Goal: Use online tool/utility: Utilize a website feature to perform a specific function

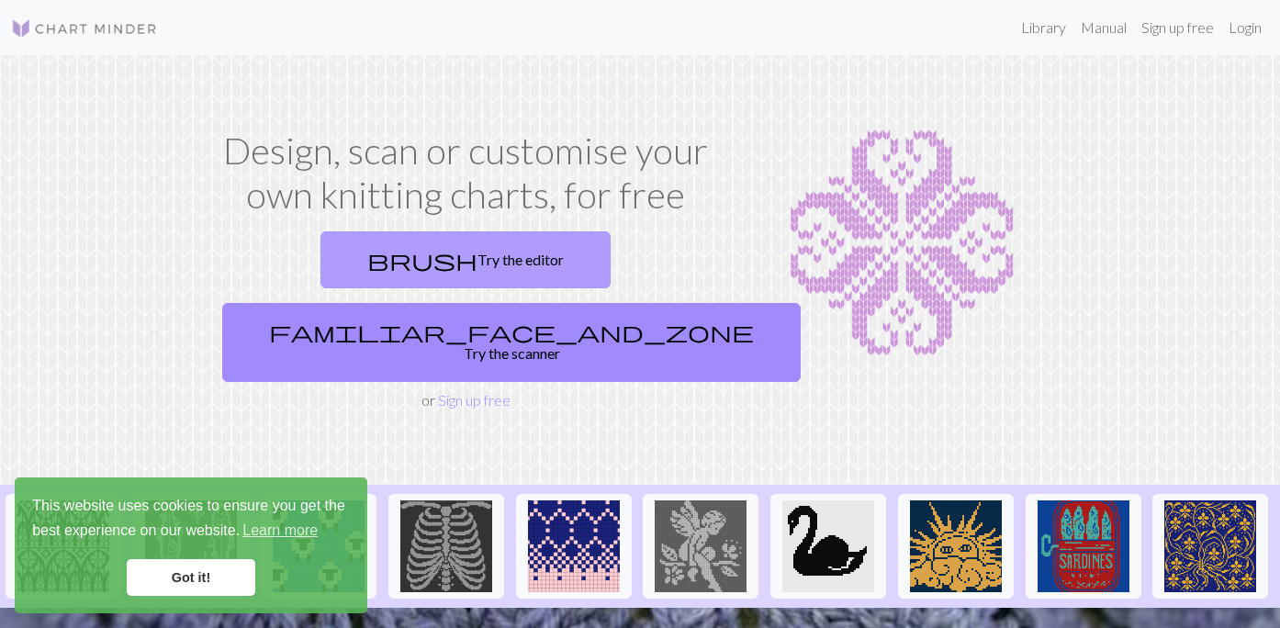
click at [331, 254] on link "brush Try the editor" at bounding box center [465, 259] width 290 height 57
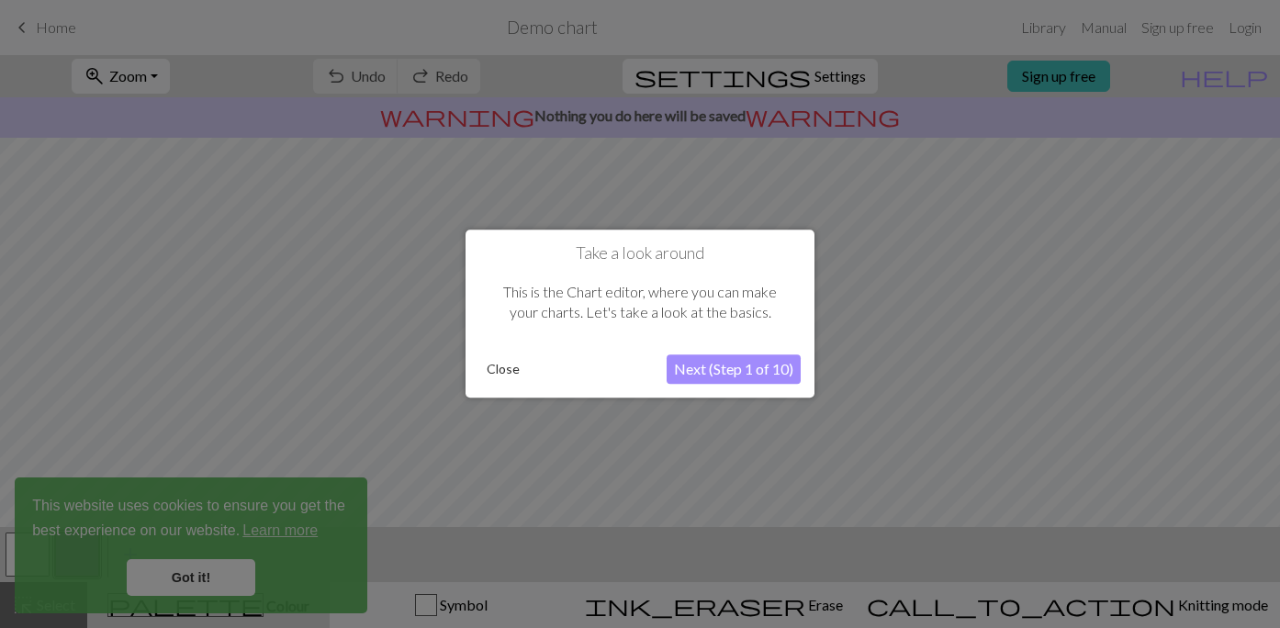
click at [499, 366] on button "Close" at bounding box center [503, 370] width 48 height 28
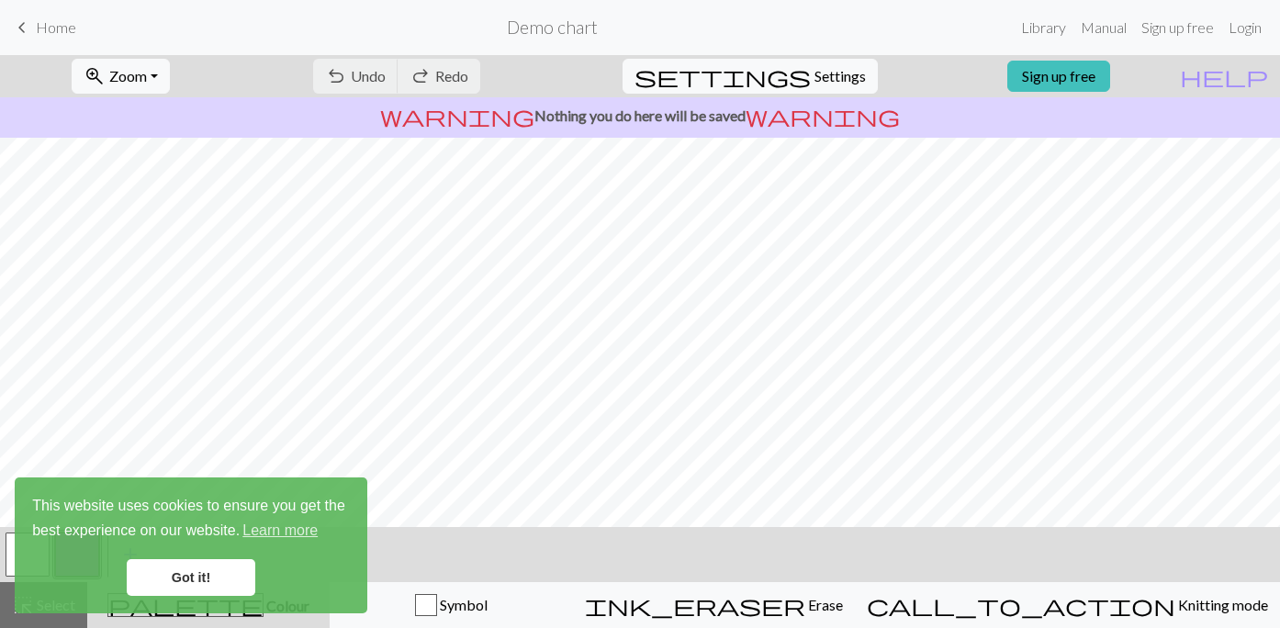
click at [445, 81] on div "undo Undo Undo redo Redo Redo" at bounding box center [396, 76] width 195 height 42
click at [211, 575] on link "Got it!" at bounding box center [191, 577] width 129 height 37
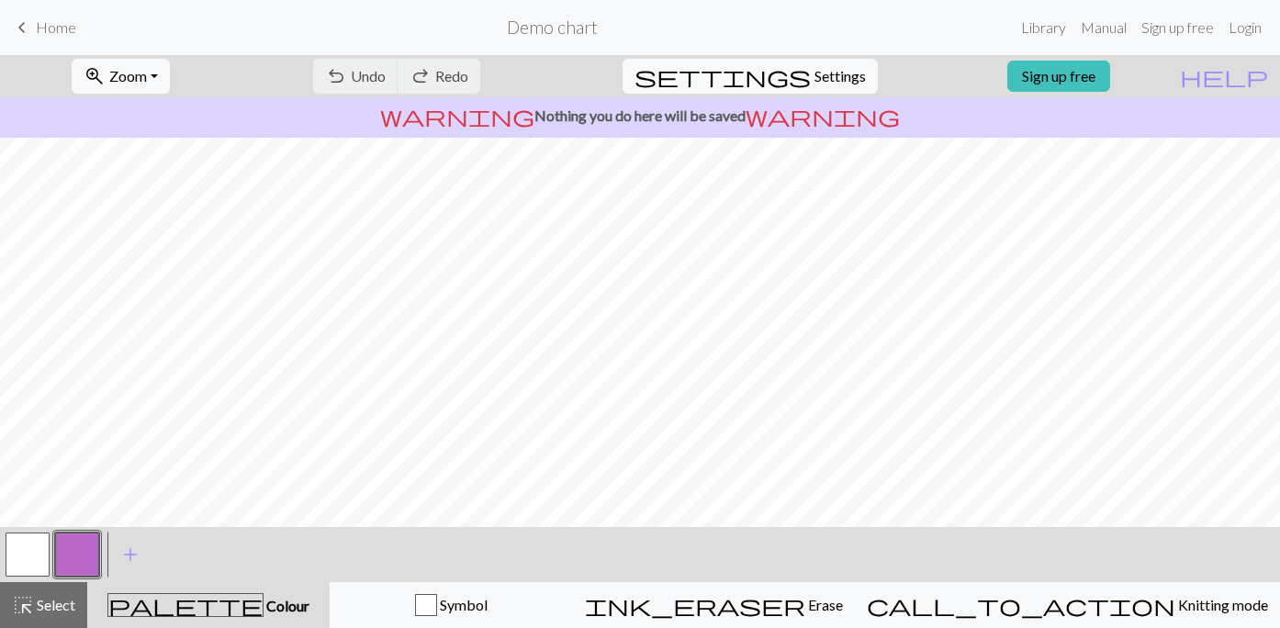
click at [33, 554] on button "button" at bounding box center [28, 554] width 44 height 44
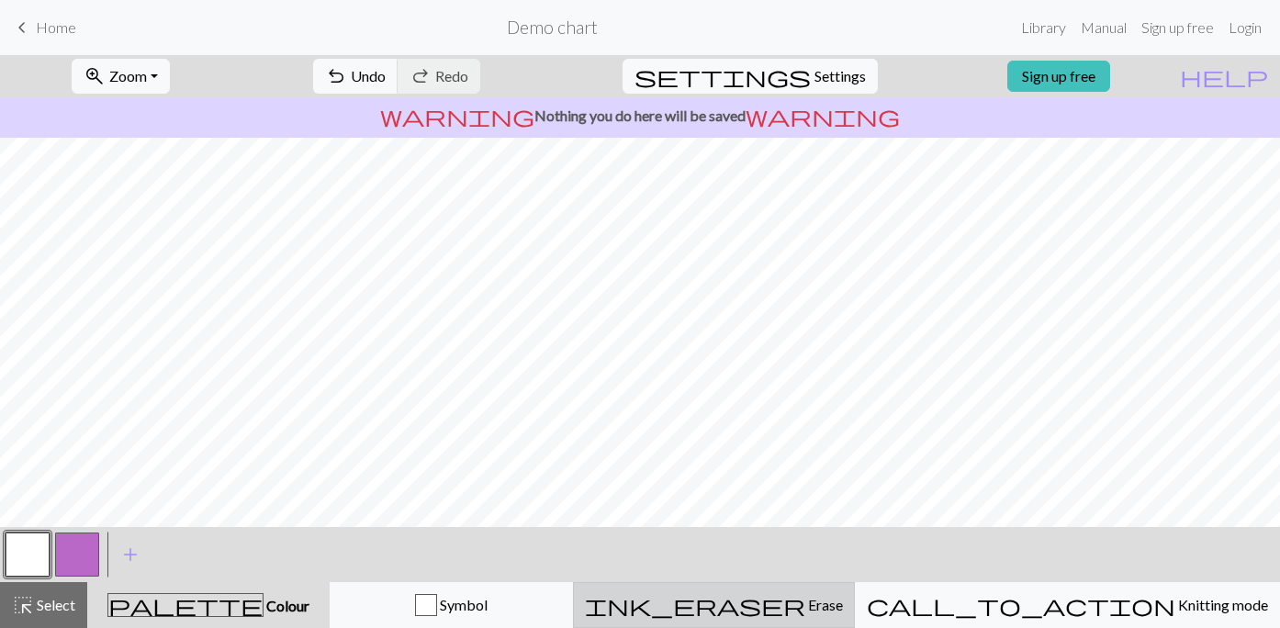
click at [813, 620] on button "ink_eraser Erase Erase" at bounding box center [714, 605] width 282 height 46
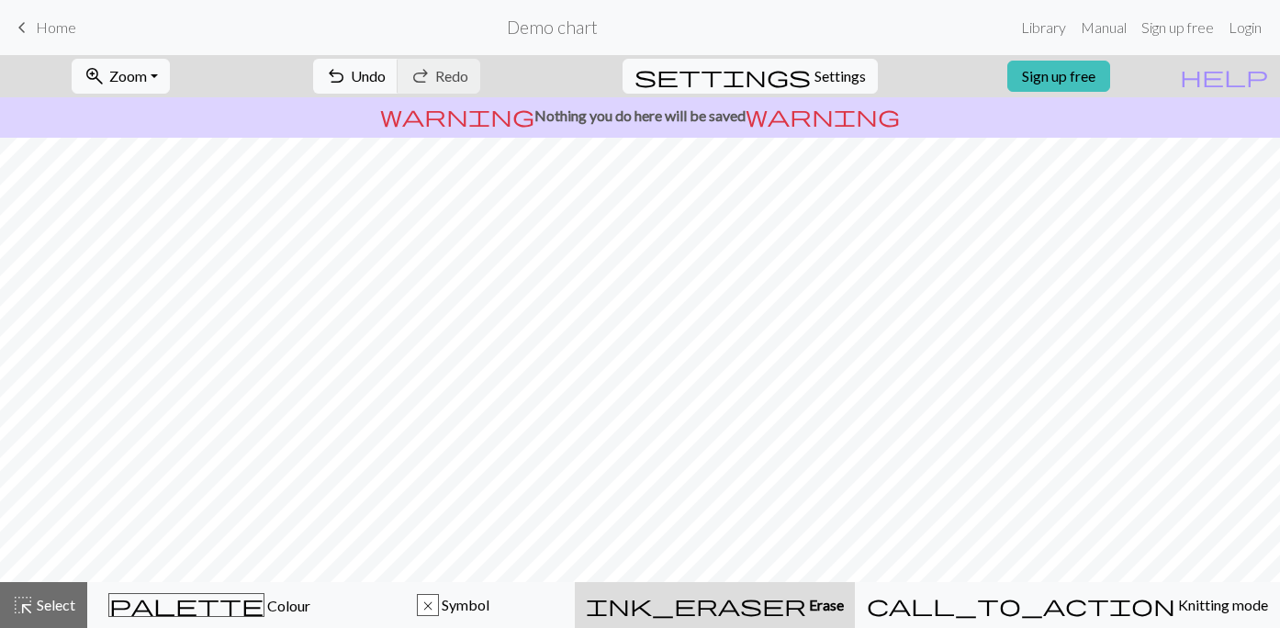
click at [60, 19] on span "Home" at bounding box center [56, 26] width 40 height 17
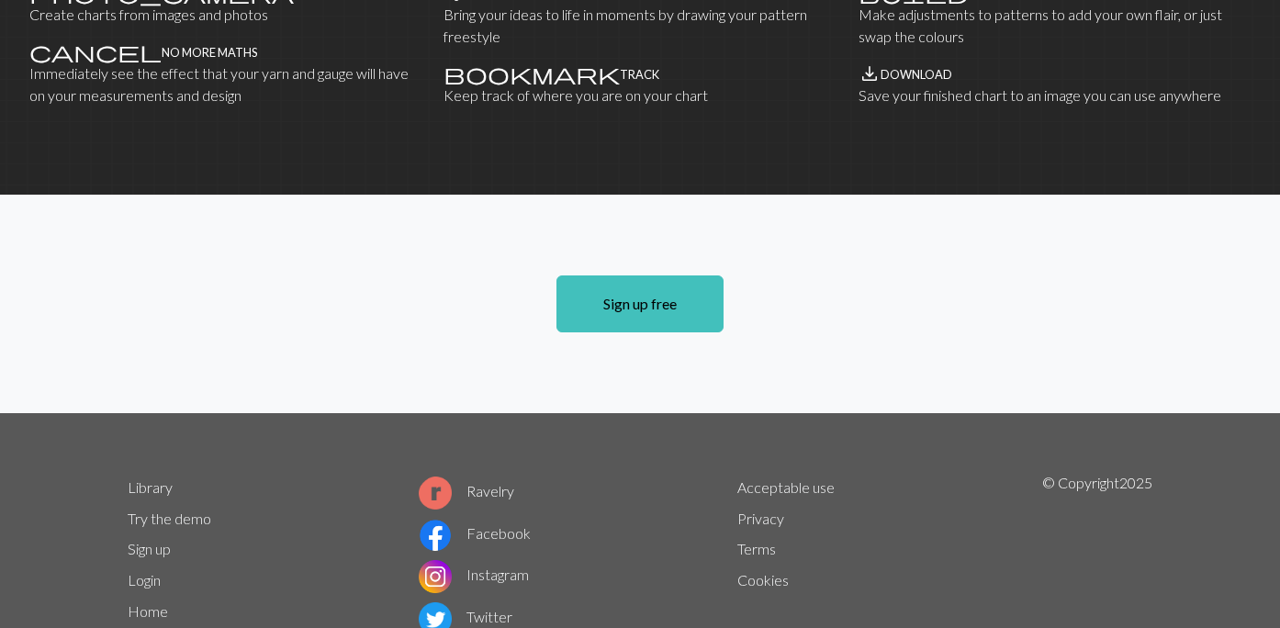
scroll to position [1308, 0]
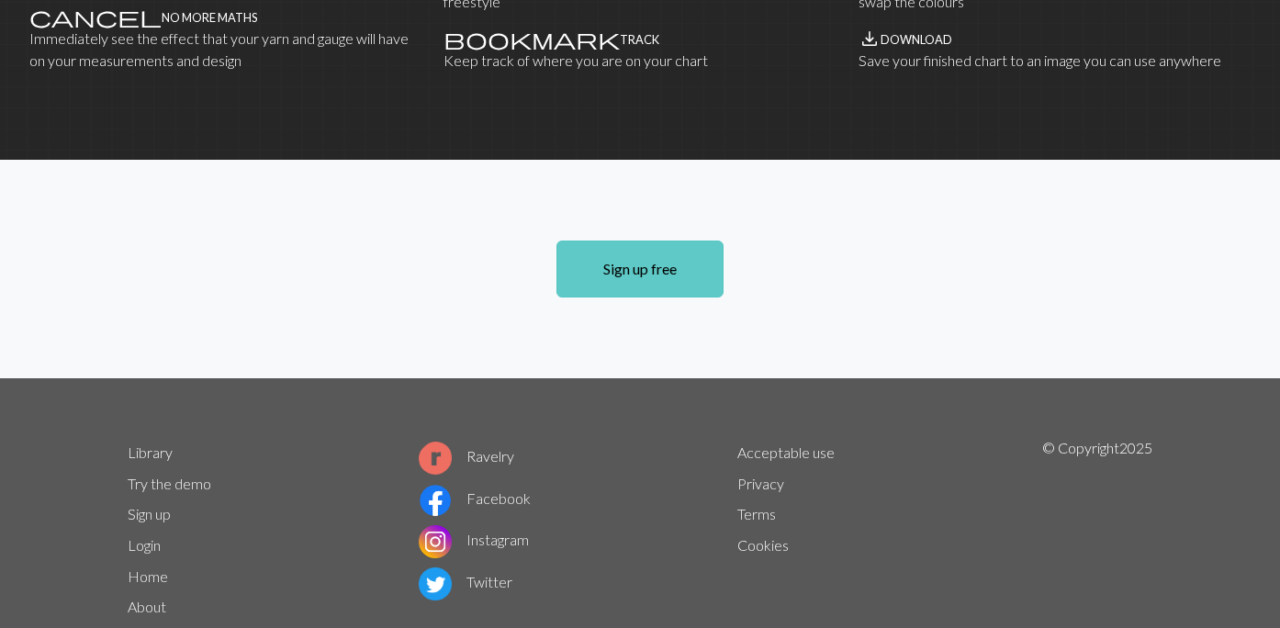
click at [607, 240] on link "Sign up free" at bounding box center [639, 268] width 167 height 57
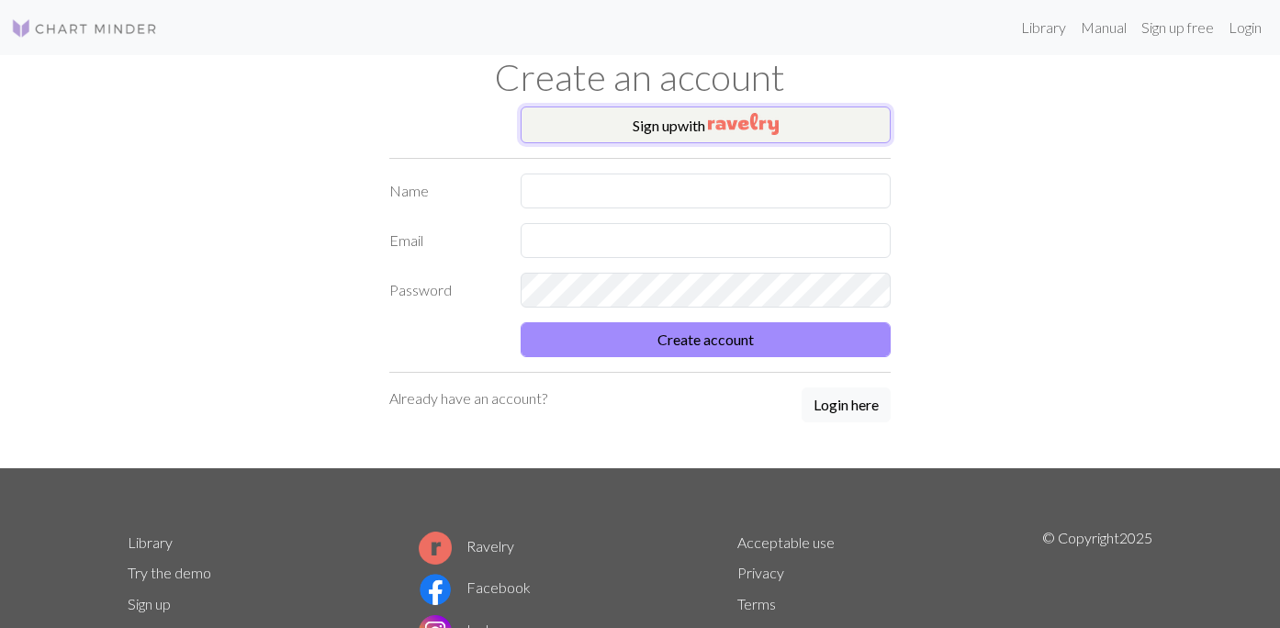
click at [656, 131] on button "Sign up with" at bounding box center [705, 124] width 371 height 37
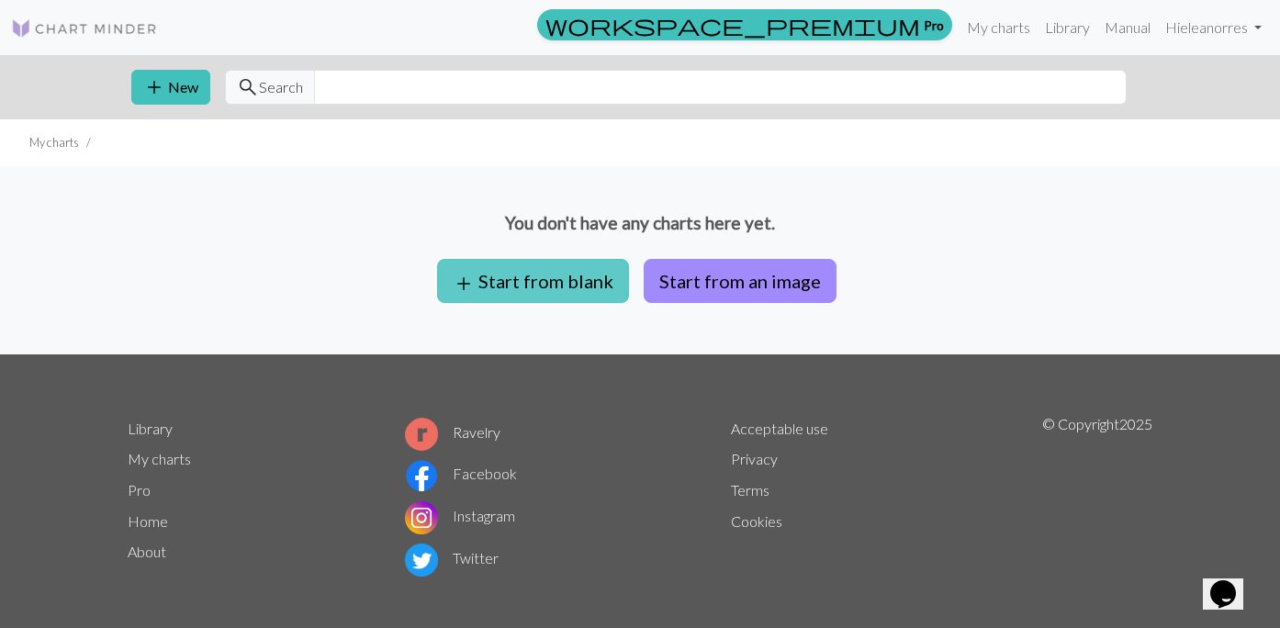
click at [521, 285] on button "add Start from blank" at bounding box center [533, 281] width 192 height 44
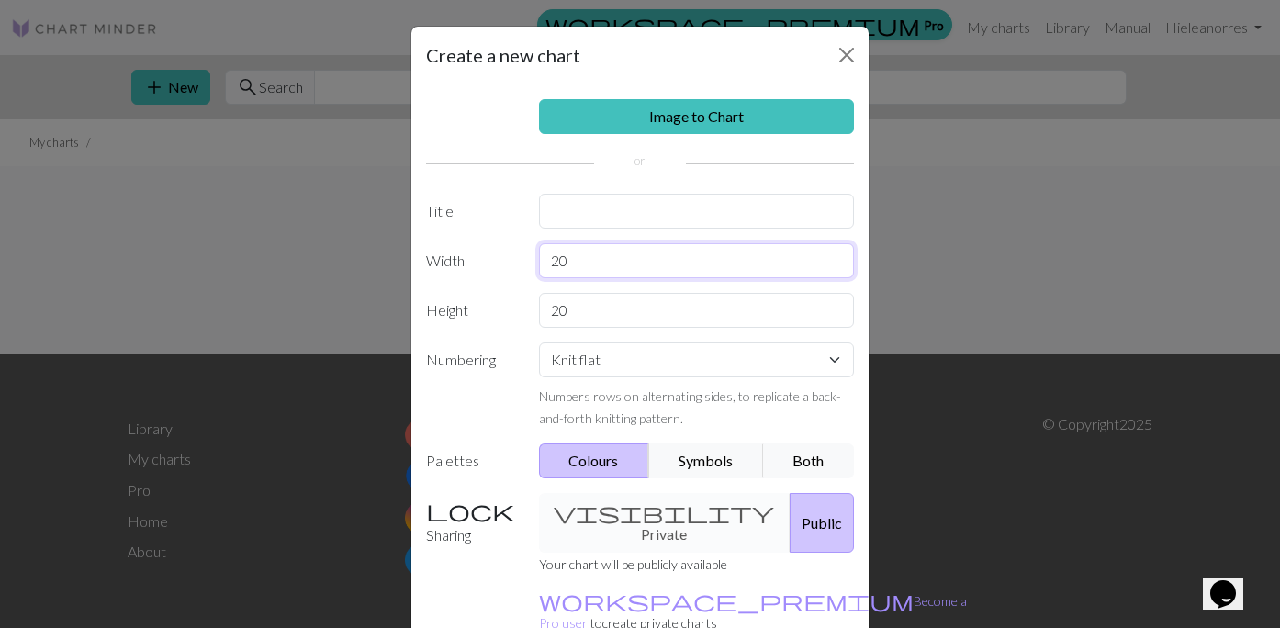
click at [583, 262] on input "20" at bounding box center [697, 260] width 316 height 35
type input "2"
type input "62"
click at [599, 316] on input "20" at bounding box center [697, 310] width 316 height 35
type input "2"
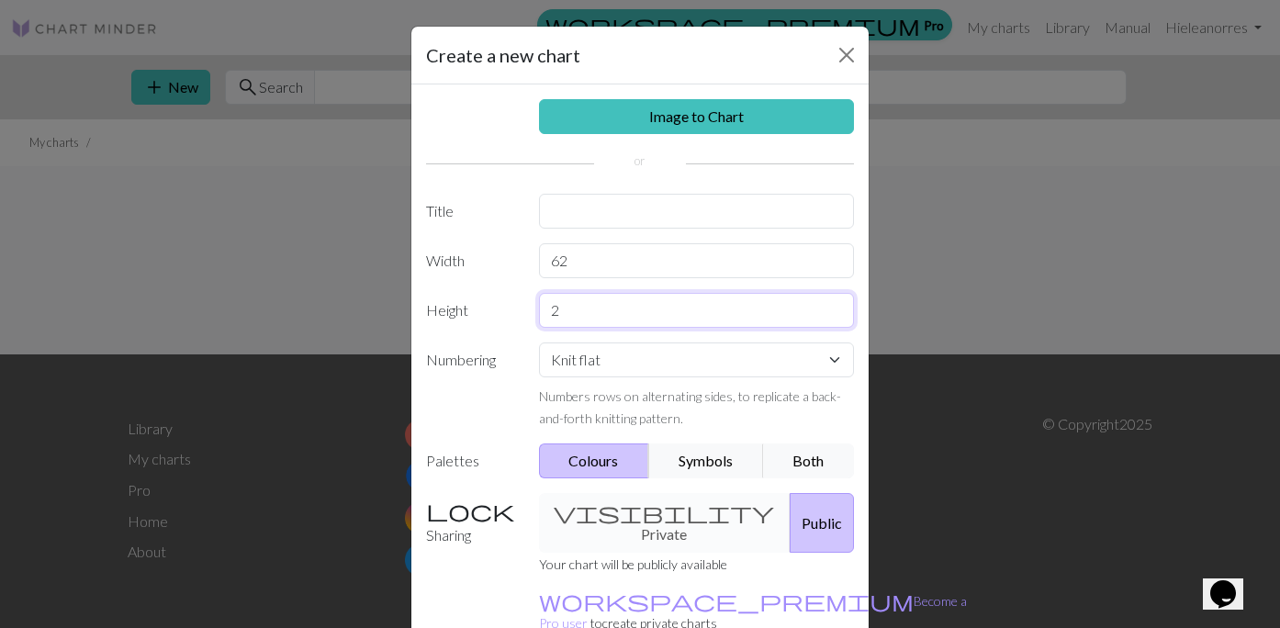
type input "2"
click at [500, 202] on label "Title" at bounding box center [471, 211] width 113 height 35
click at [691, 463] on button "Symbols" at bounding box center [706, 460] width 116 height 35
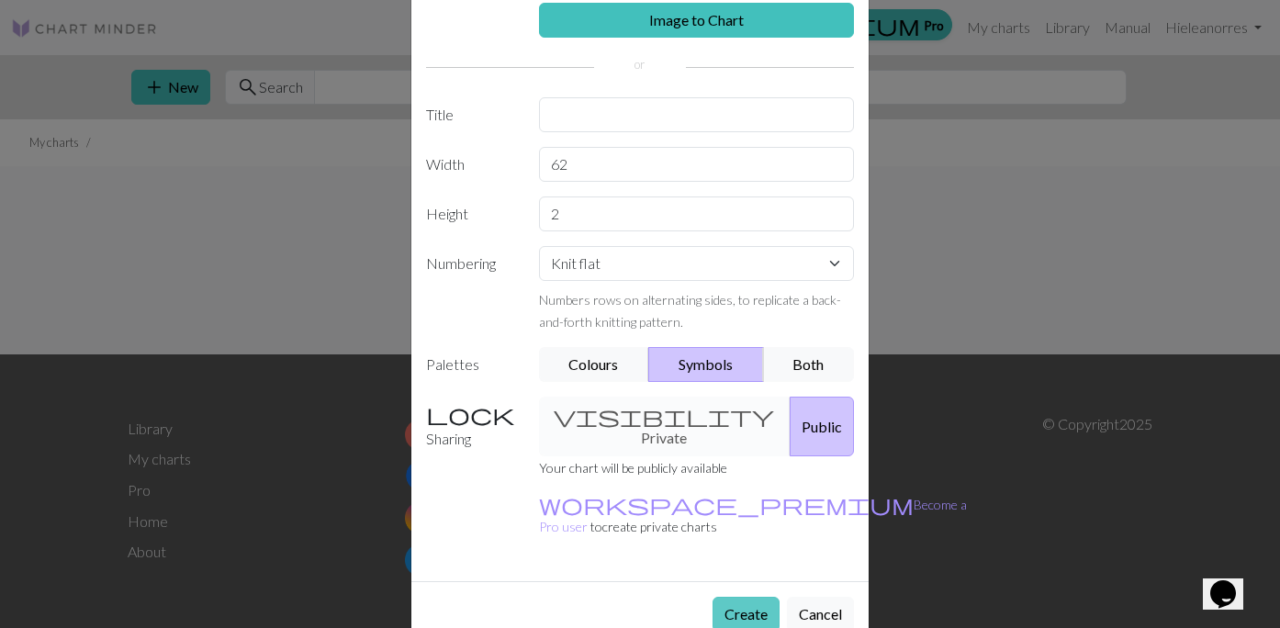
click at [732, 597] on button "Create" at bounding box center [745, 614] width 67 height 35
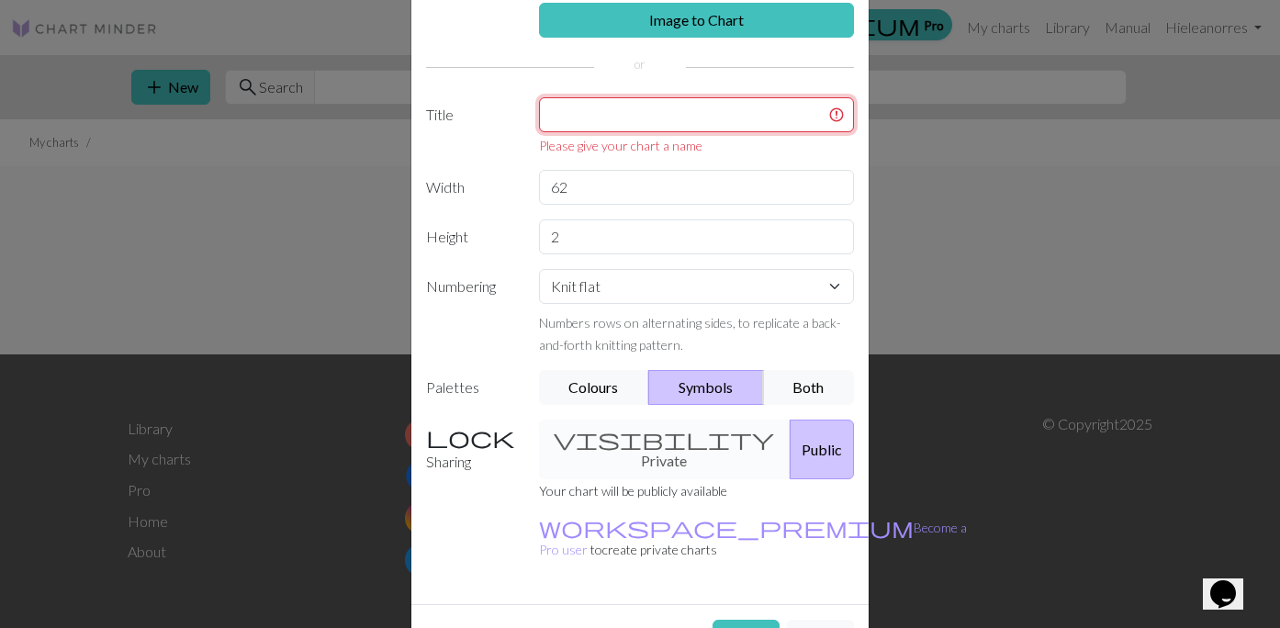
click at [620, 124] on input "text" at bounding box center [697, 114] width 316 height 35
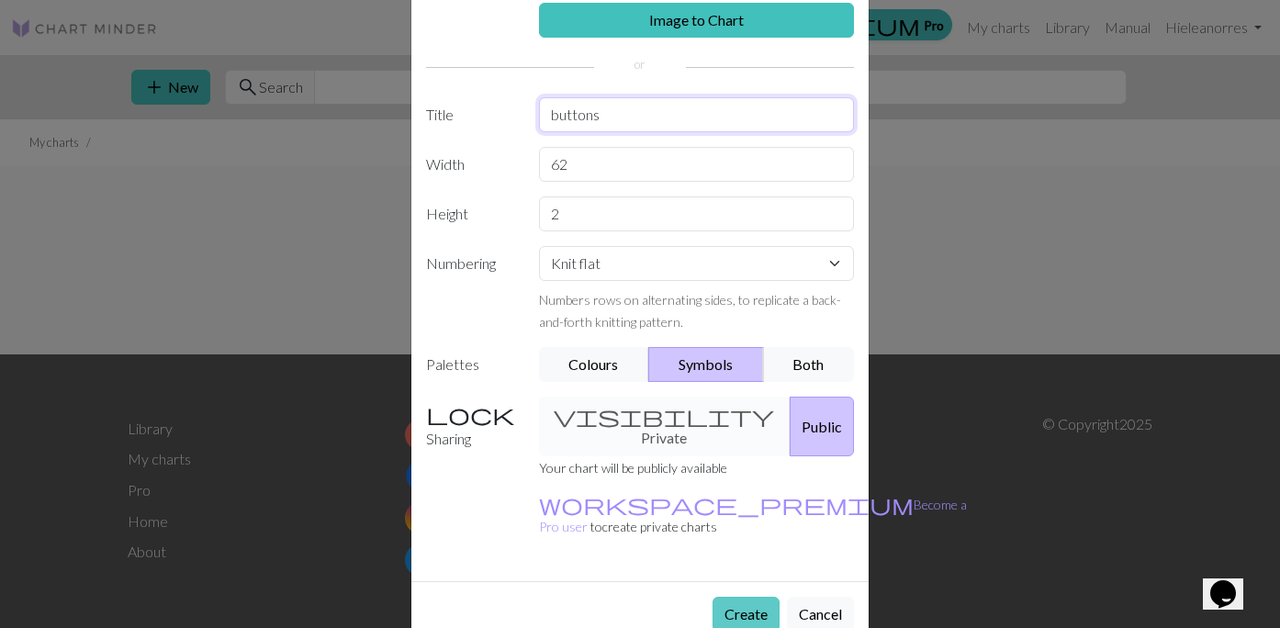
type input "buttons"
click at [745, 597] on button "Create" at bounding box center [745, 614] width 67 height 35
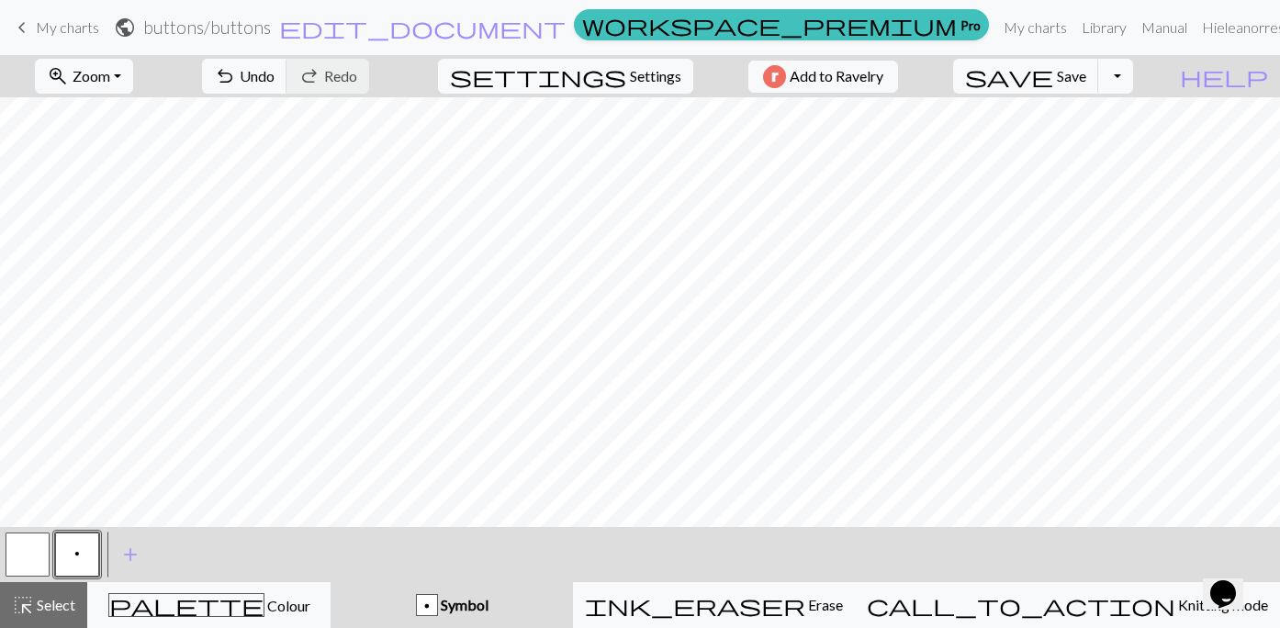
click at [76, 549] on span "p" at bounding box center [77, 553] width 6 height 15
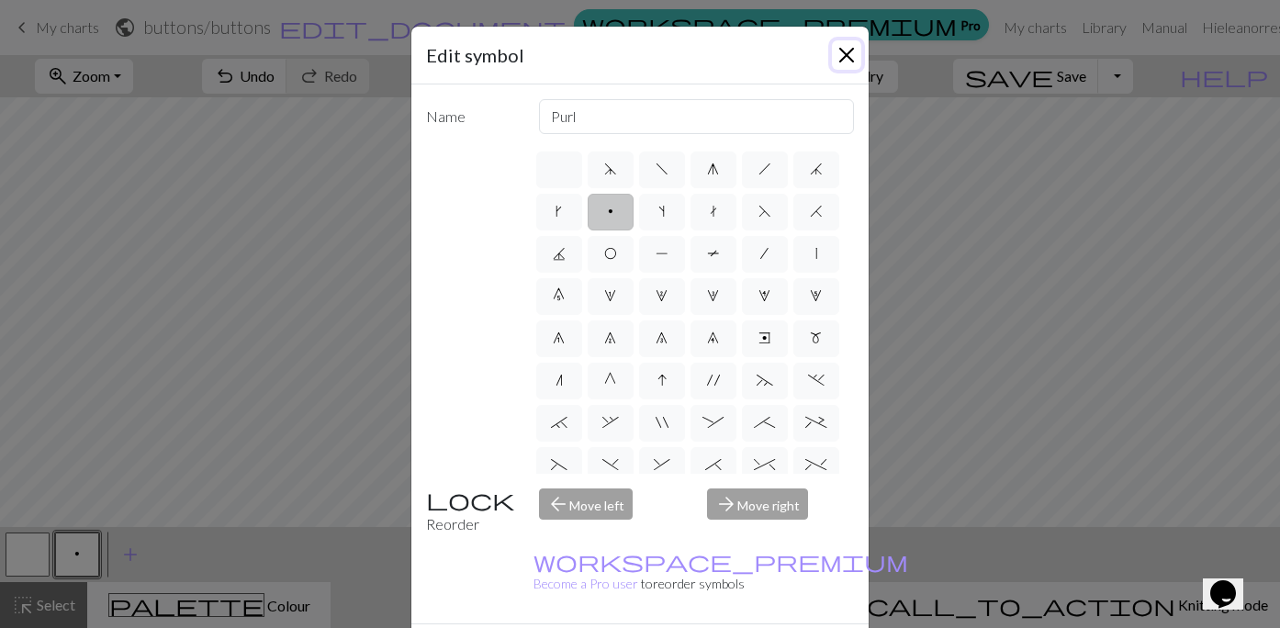
click at [846, 57] on button "Close" at bounding box center [846, 54] width 29 height 29
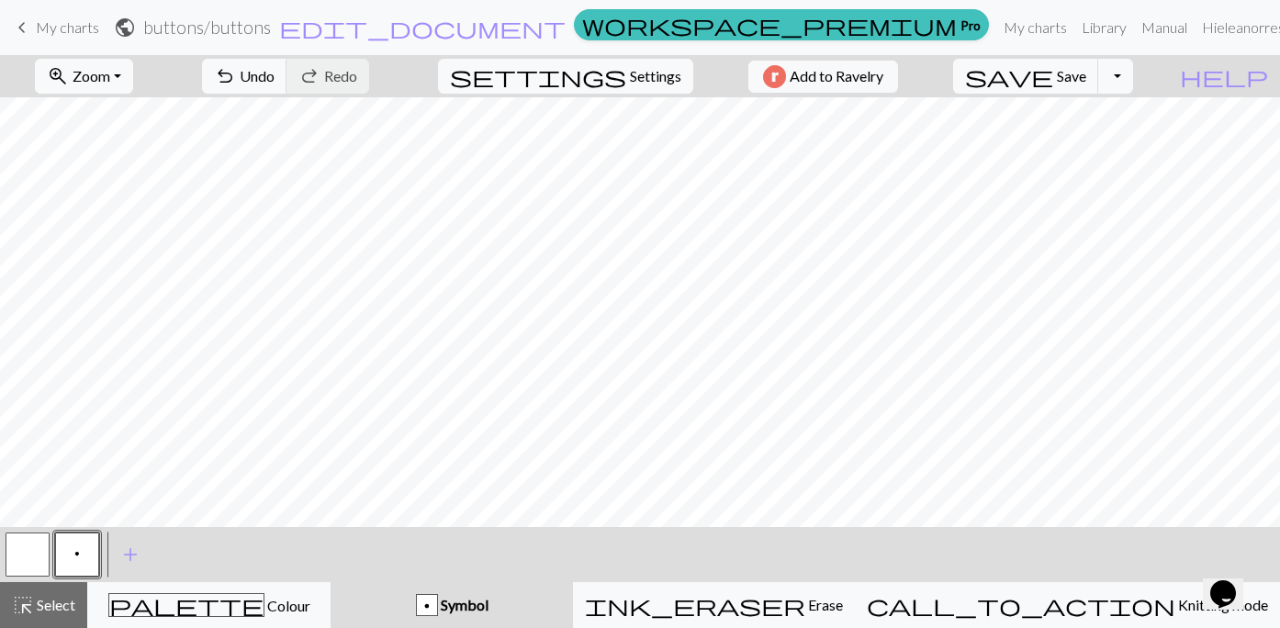
click at [18, 549] on button "button" at bounding box center [28, 554] width 44 height 44
click at [87, 556] on button "p" at bounding box center [77, 554] width 44 height 44
click at [145, 556] on button "add Add a symbol" at bounding box center [130, 554] width 46 height 46
click at [129, 553] on button "button" at bounding box center [127, 554] width 44 height 44
click at [126, 554] on button "button" at bounding box center [127, 554] width 44 height 44
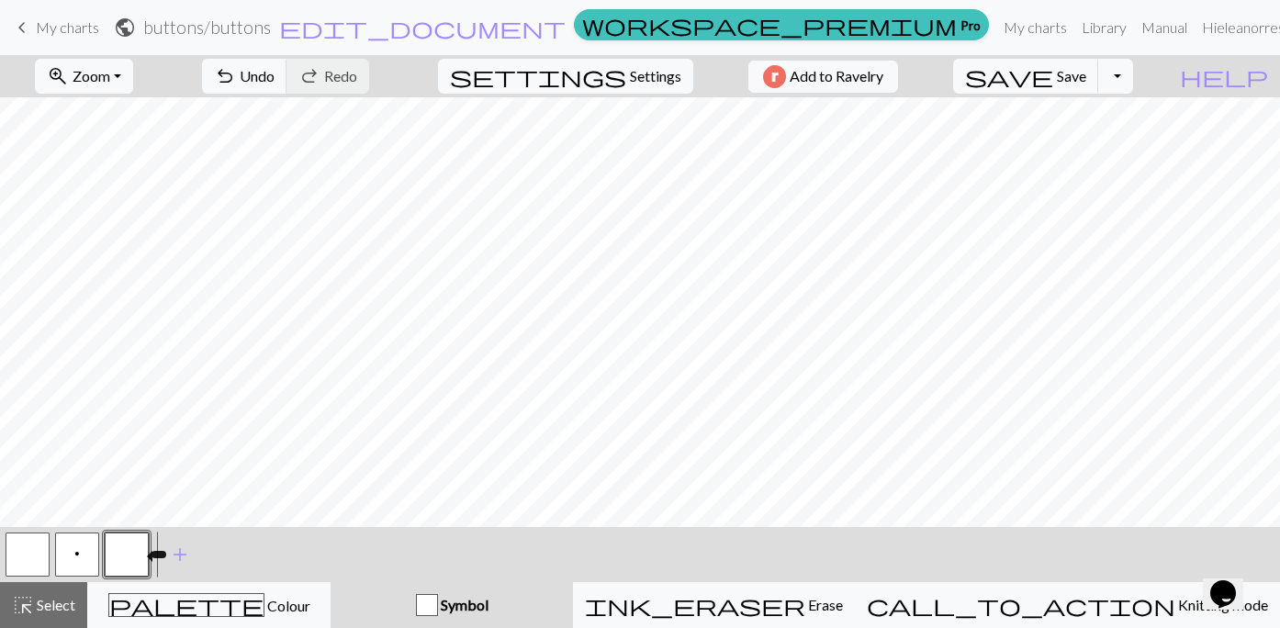
click at [126, 554] on div "Edit symbol Name d f g h j k p s t F H J O P T / | 0 1 2 3 4 5 6 7 8 9 e m n G …" at bounding box center [640, 314] width 1280 height 628
click at [153, 555] on div "< p > add Add a symbol" at bounding box center [640, 554] width 1280 height 55
click at [488, 603] on span "Symbol" at bounding box center [463, 604] width 50 height 17
click at [597, 87] on span "settings" at bounding box center [538, 76] width 176 height 26
select select "aran"
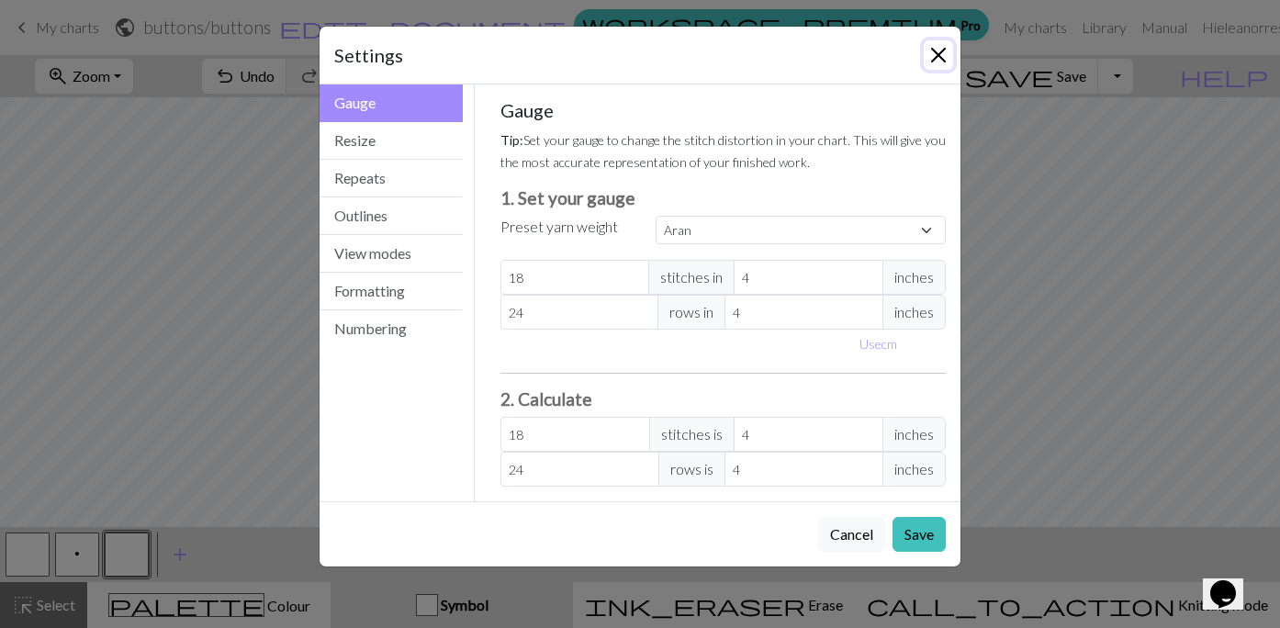
click at [924, 49] on button "Close" at bounding box center [937, 54] width 29 height 29
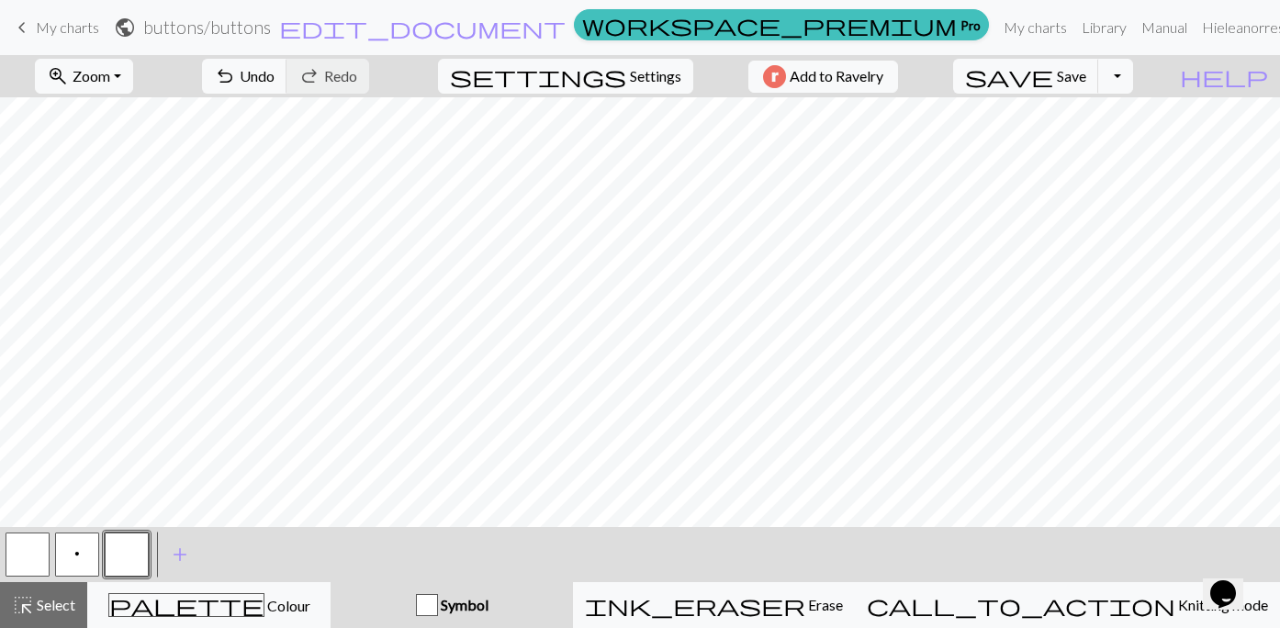
click at [33, 554] on button "button" at bounding box center [28, 554] width 44 height 44
click at [73, 546] on button "p" at bounding box center [77, 554] width 44 height 44
click at [120, 554] on button "button" at bounding box center [127, 554] width 44 height 44
click at [138, 553] on button "button" at bounding box center [127, 554] width 44 height 44
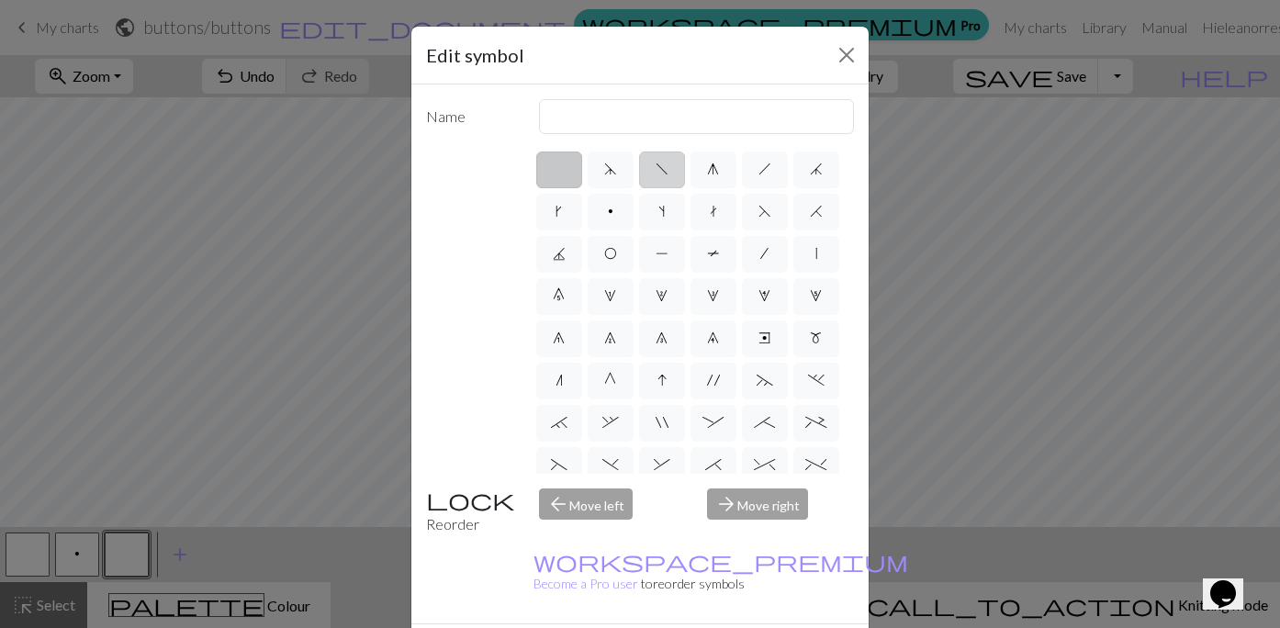
click at [664, 168] on span "f" at bounding box center [661, 169] width 13 height 15
click at [664, 168] on input "f" at bounding box center [661, 164] width 12 height 12
radio input "true"
type input "left leaning decrease"
click at [701, 173] on label "g" at bounding box center [713, 169] width 46 height 37
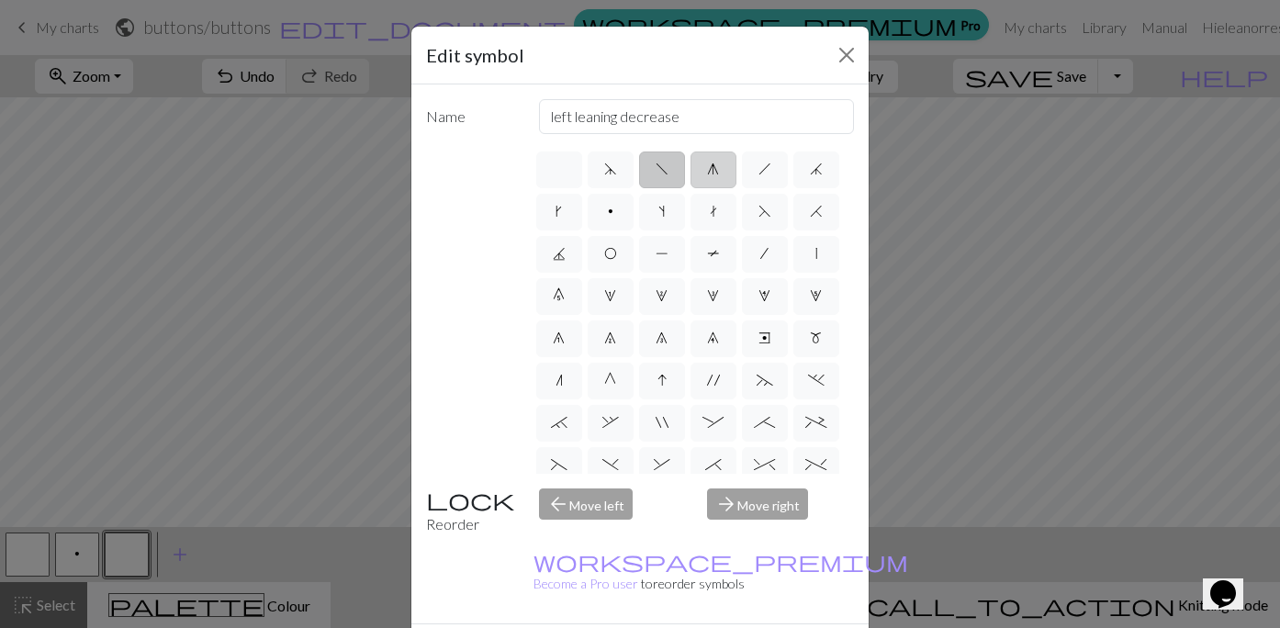
click at [707, 170] on input "g" at bounding box center [713, 164] width 12 height 12
radio input "true"
type input "sk2p"
click at [748, 163] on label "h" at bounding box center [765, 169] width 46 height 37
click at [758, 163] on input "h" at bounding box center [764, 164] width 12 height 12
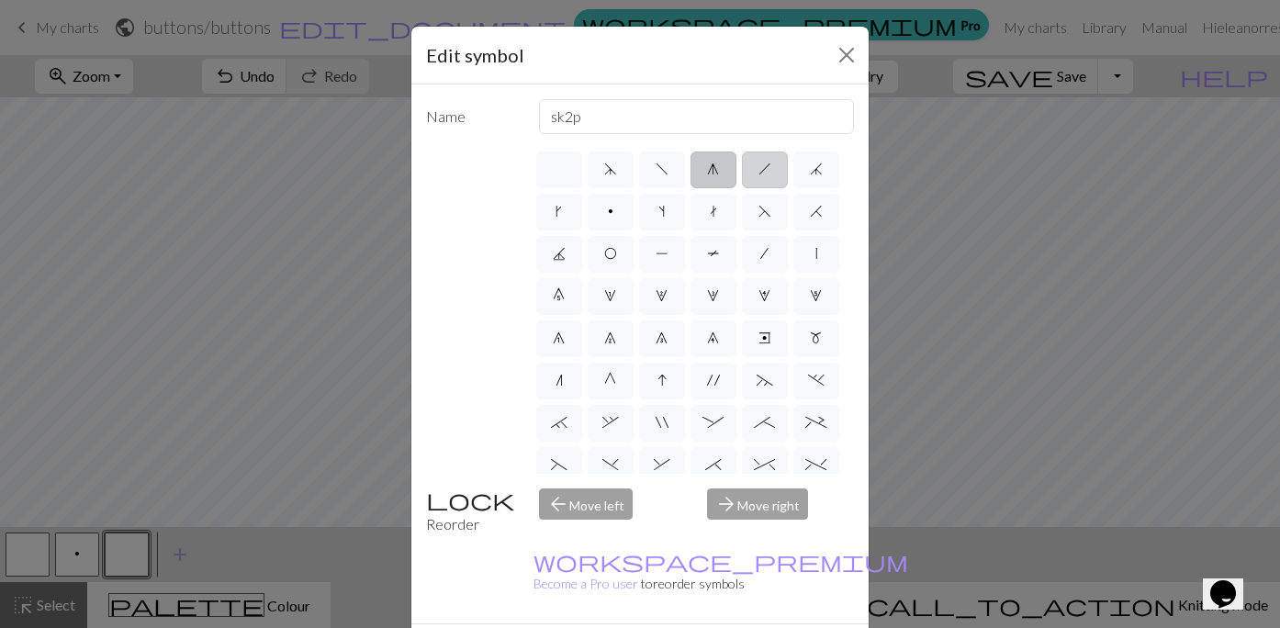
radio input "true"
type input "right leaning decrease"
click at [810, 174] on span "j" at bounding box center [816, 169] width 13 height 15
click at [810, 170] on input "j" at bounding box center [816, 164] width 12 height 12
radio input "true"
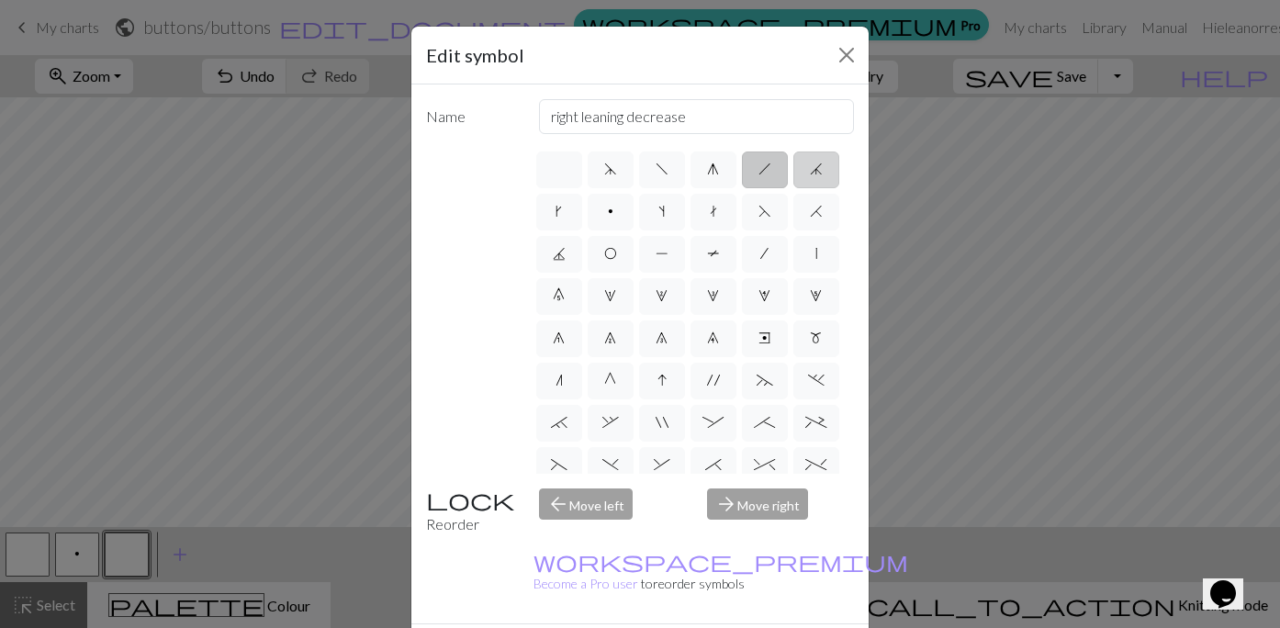
type input "k3tog"
click at [804, 213] on label "H" at bounding box center [816, 212] width 46 height 37
click at [810, 212] on input "H" at bounding box center [816, 206] width 12 height 12
radio input "true"
type input "k2tog"
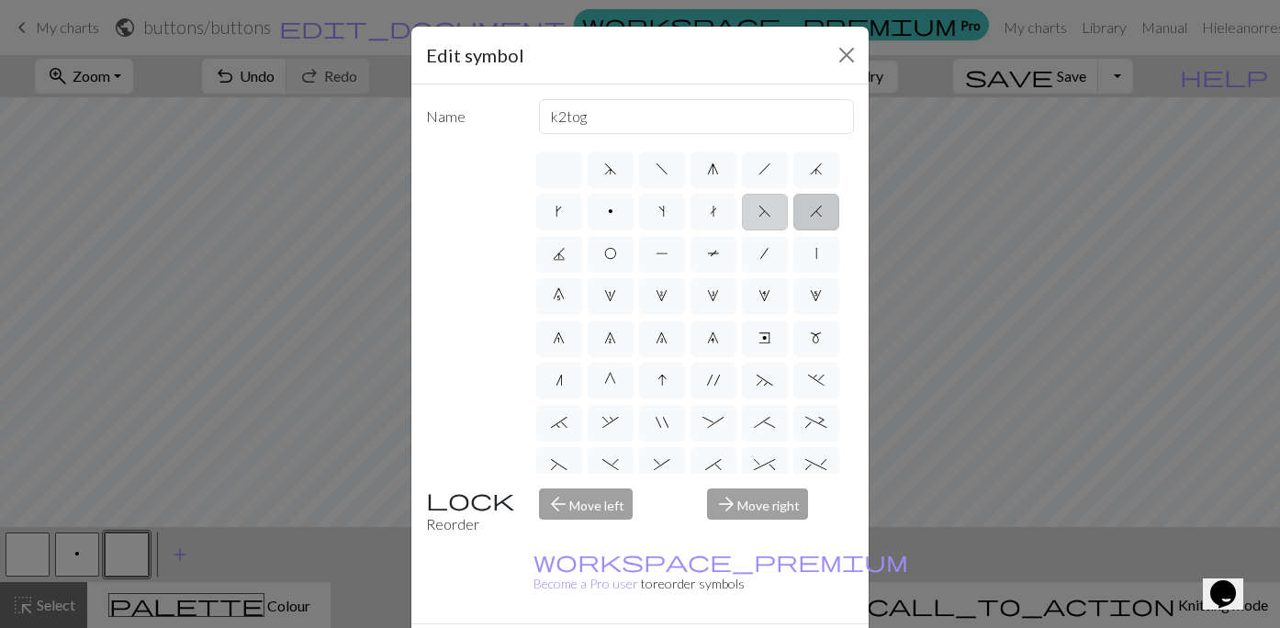
click at [756, 212] on label "F" at bounding box center [765, 212] width 46 height 37
click at [758, 212] on input "F" at bounding box center [764, 206] width 12 height 12
radio input "true"
type input "ssk"
click at [707, 211] on label "t" at bounding box center [713, 212] width 46 height 37
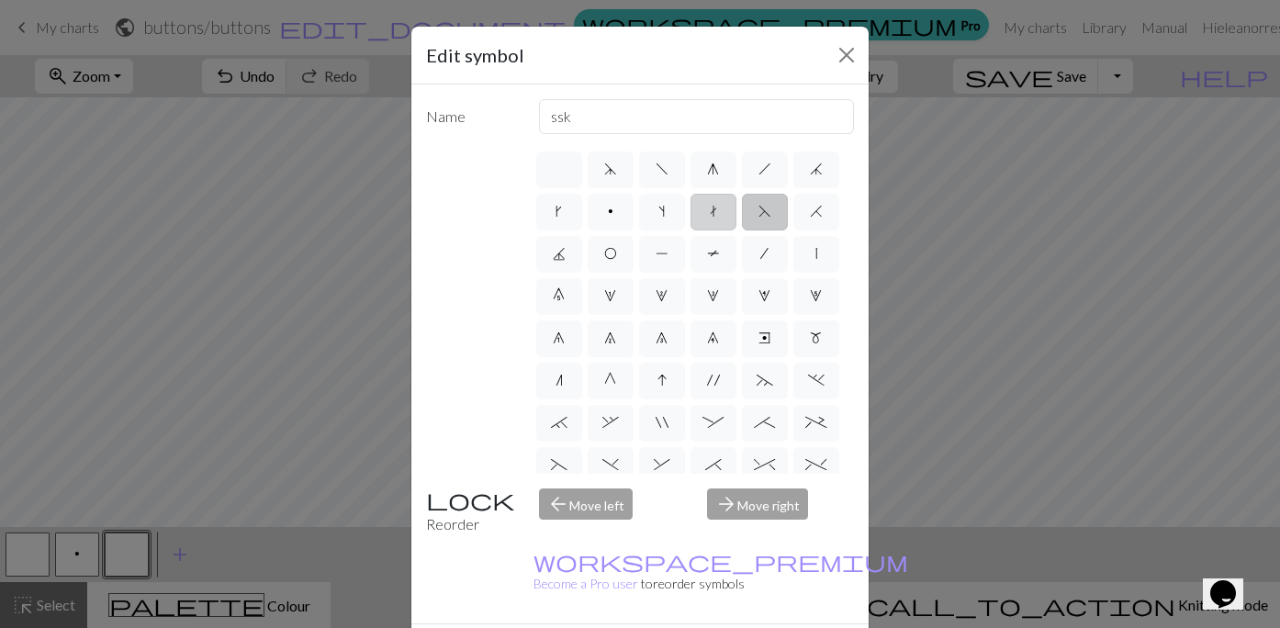
click at [710, 211] on input "t" at bounding box center [716, 206] width 12 height 12
radio input "true"
type input "ktbl"
click at [664, 212] on span "s" at bounding box center [661, 211] width 6 height 15
click at [664, 212] on input "s" at bounding box center [664, 206] width 12 height 12
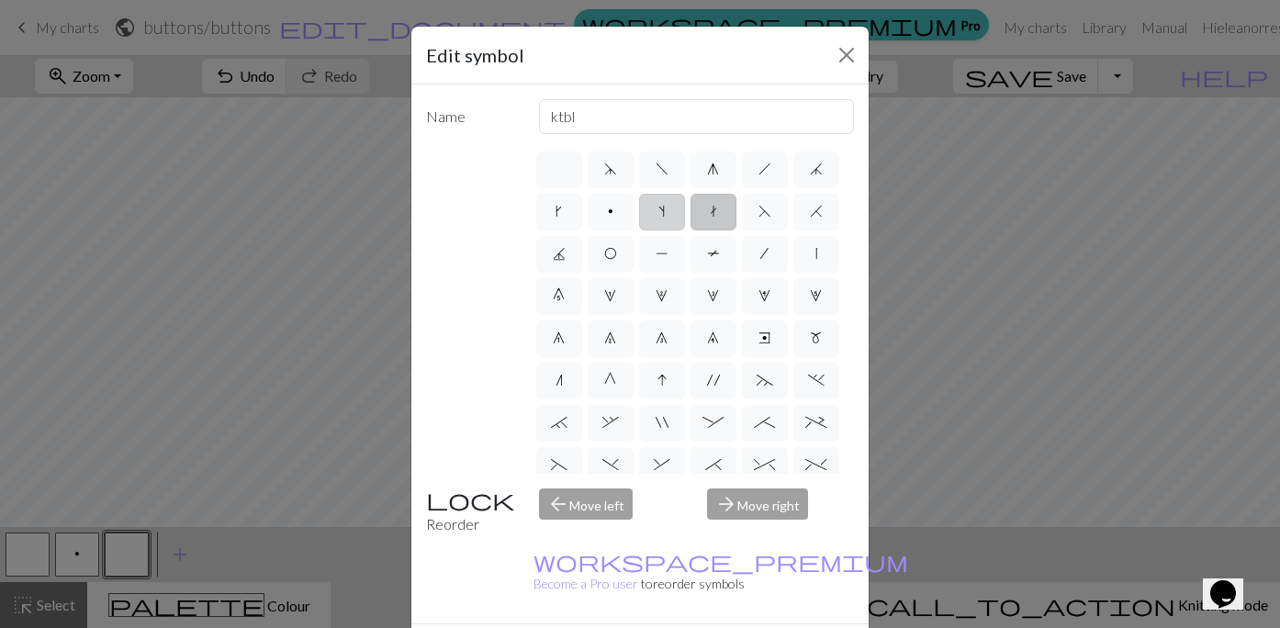
radio input "true"
type input "increase one left leaning"
click at [602, 209] on label "p" at bounding box center [610, 212] width 46 height 37
click at [608, 209] on input "p" at bounding box center [614, 206] width 12 height 12
radio input "true"
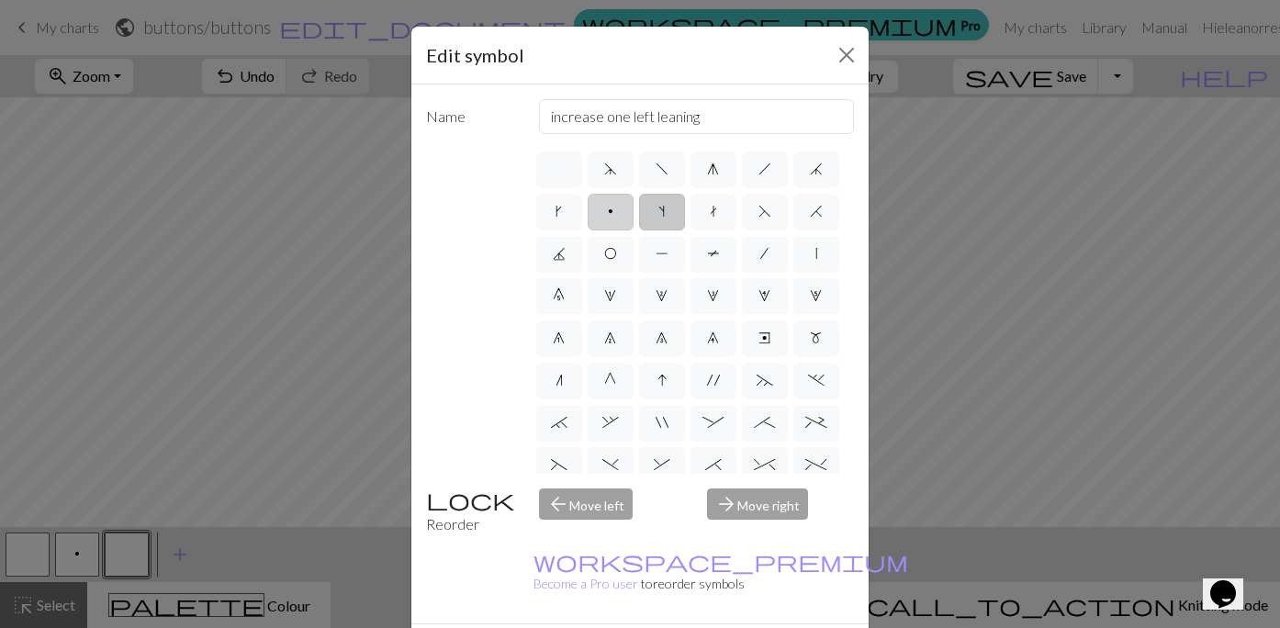
type input "purl"
click at [562, 208] on label "k" at bounding box center [559, 212] width 46 height 37
click at [562, 208] on input "k" at bounding box center [561, 206] width 12 height 12
radio input "true"
type input "right leaning increase"
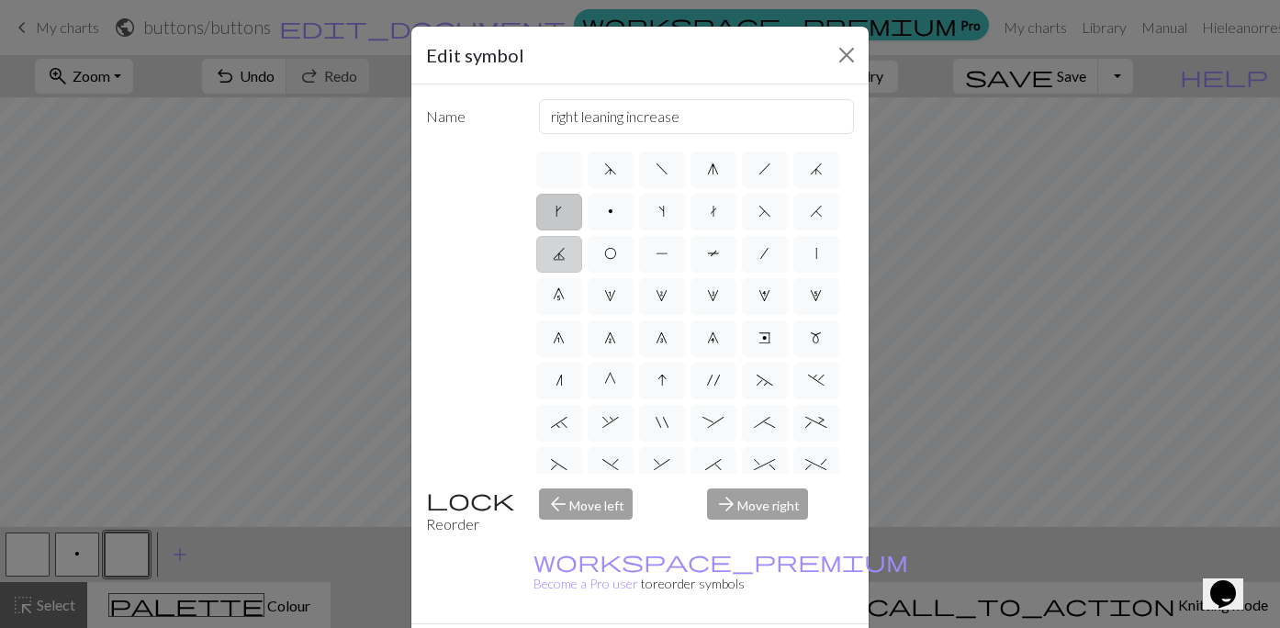
click at [555, 243] on label "J" at bounding box center [559, 254] width 46 height 37
click at [555, 243] on input "J" at bounding box center [559, 248] width 12 height 12
radio input "true"
type input "p3tog"
click at [608, 261] on span "O" at bounding box center [610, 253] width 13 height 15
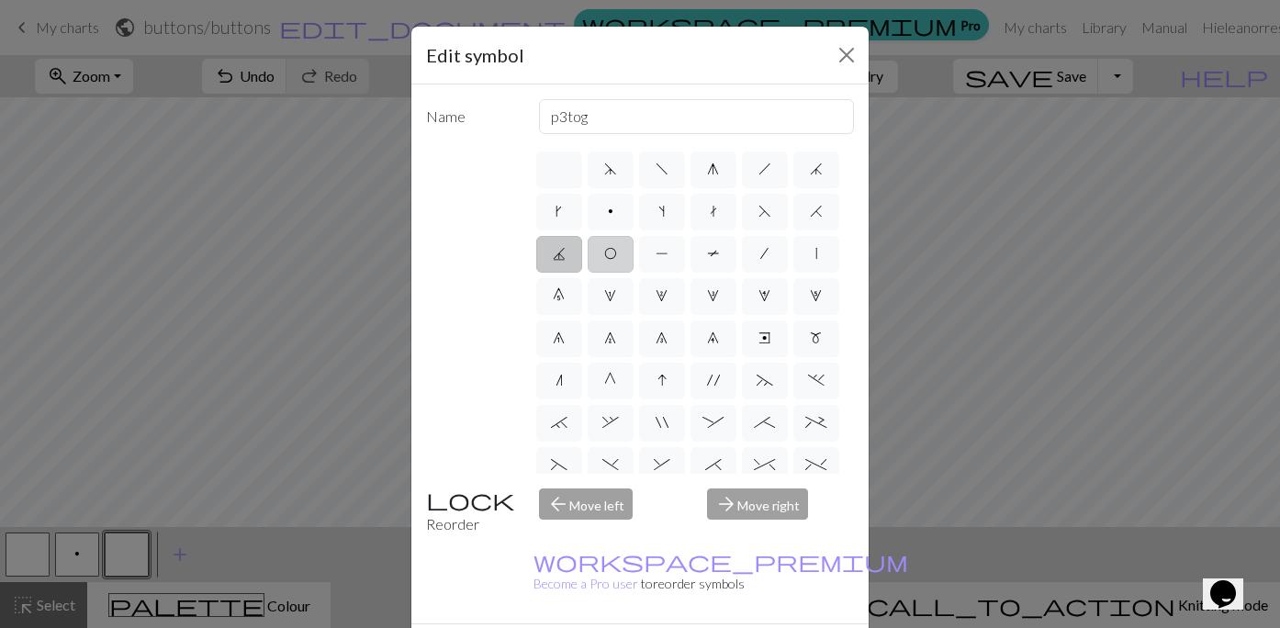
click at [608, 254] on input "O" at bounding box center [610, 248] width 12 height 12
radio input "true"
type input "yo"
click at [694, 263] on label "T" at bounding box center [713, 254] width 46 height 37
click at [707, 254] on input "T" at bounding box center [713, 248] width 12 height 12
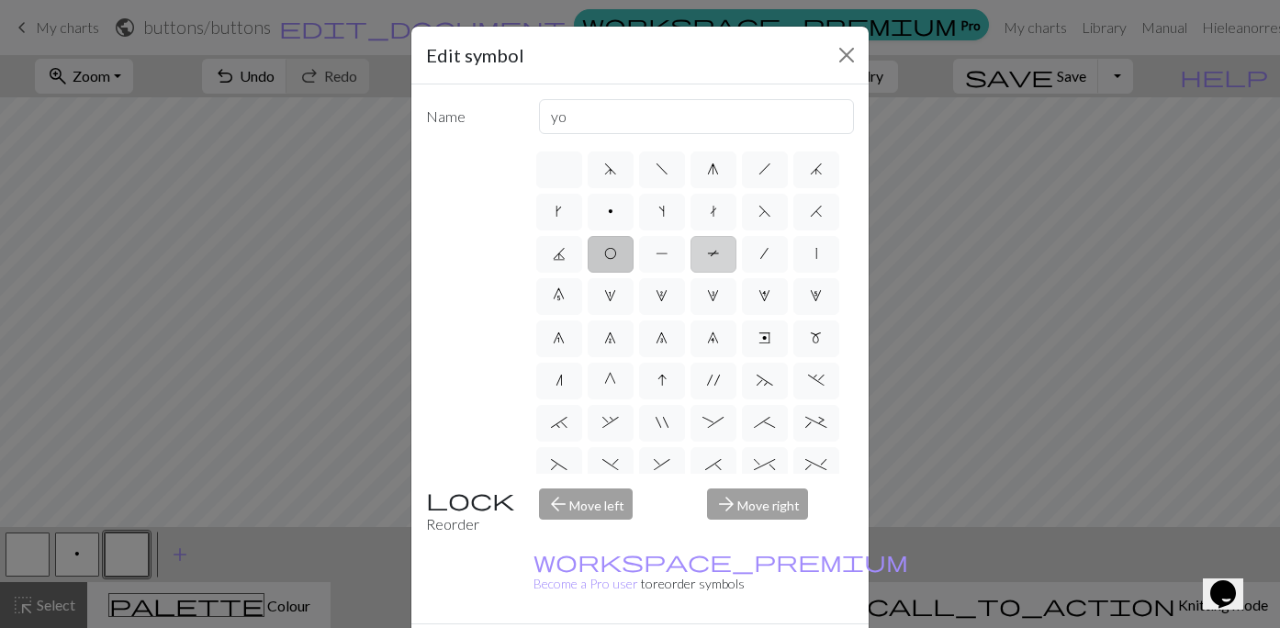
radio input "true"
type input "ptbl"
click at [768, 266] on label "/" at bounding box center [765, 254] width 46 height 37
click at [768, 254] on input "/" at bounding box center [766, 248] width 12 height 12
radio input "true"
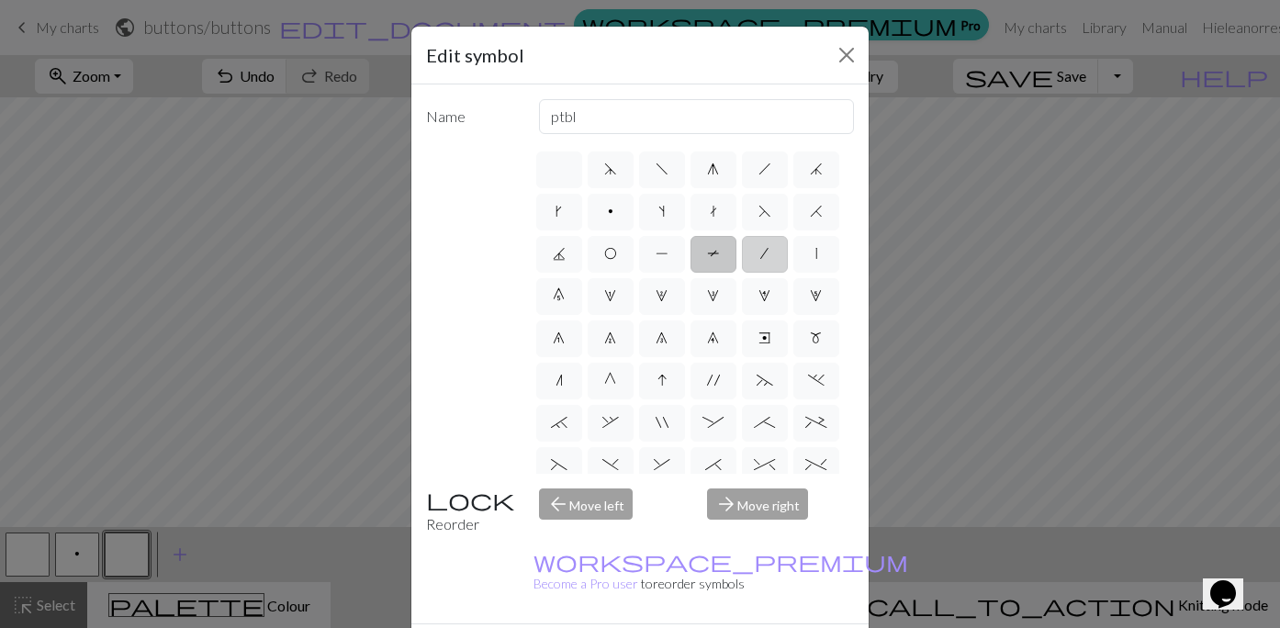
type input "right leaning decrease"
click at [805, 257] on label "|" at bounding box center [816, 254] width 46 height 37
click at [815, 254] on input "|" at bounding box center [821, 248] width 12 height 12
radio input "true"
type input "slip stitch"
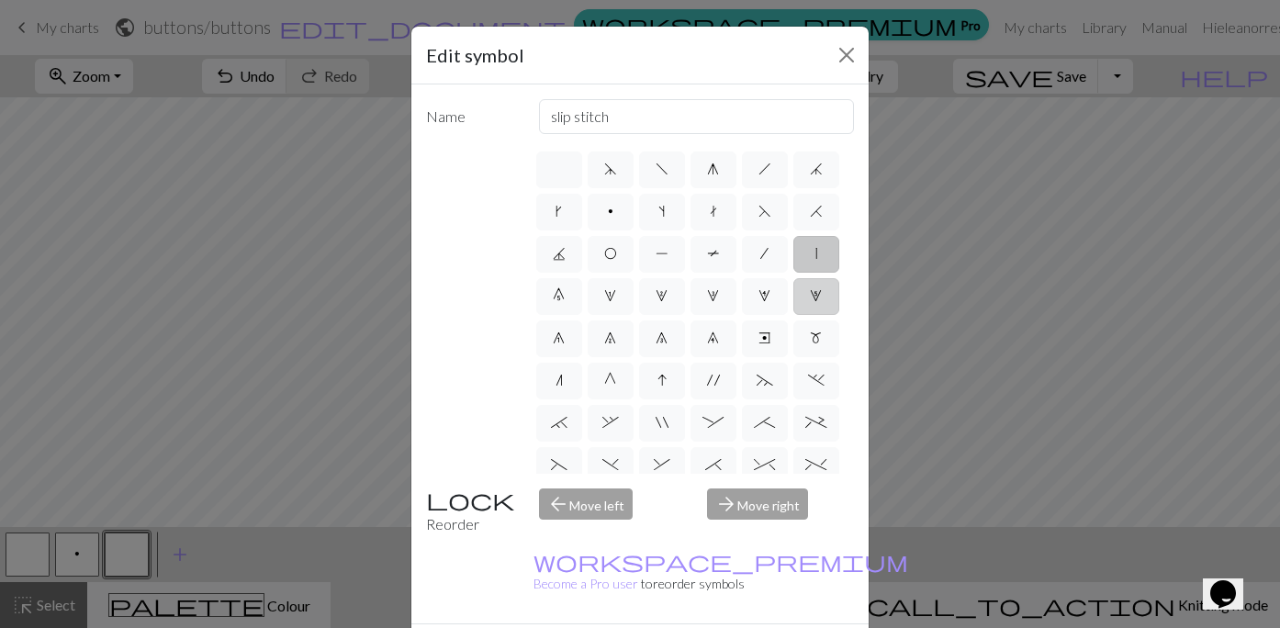
click at [811, 293] on span "5" at bounding box center [816, 295] width 12 height 15
click at [811, 293] on input "5" at bounding box center [816, 291] width 12 height 12
radio input "true"
type input "increase 5"
click at [816, 348] on label "m" at bounding box center [816, 338] width 46 height 37
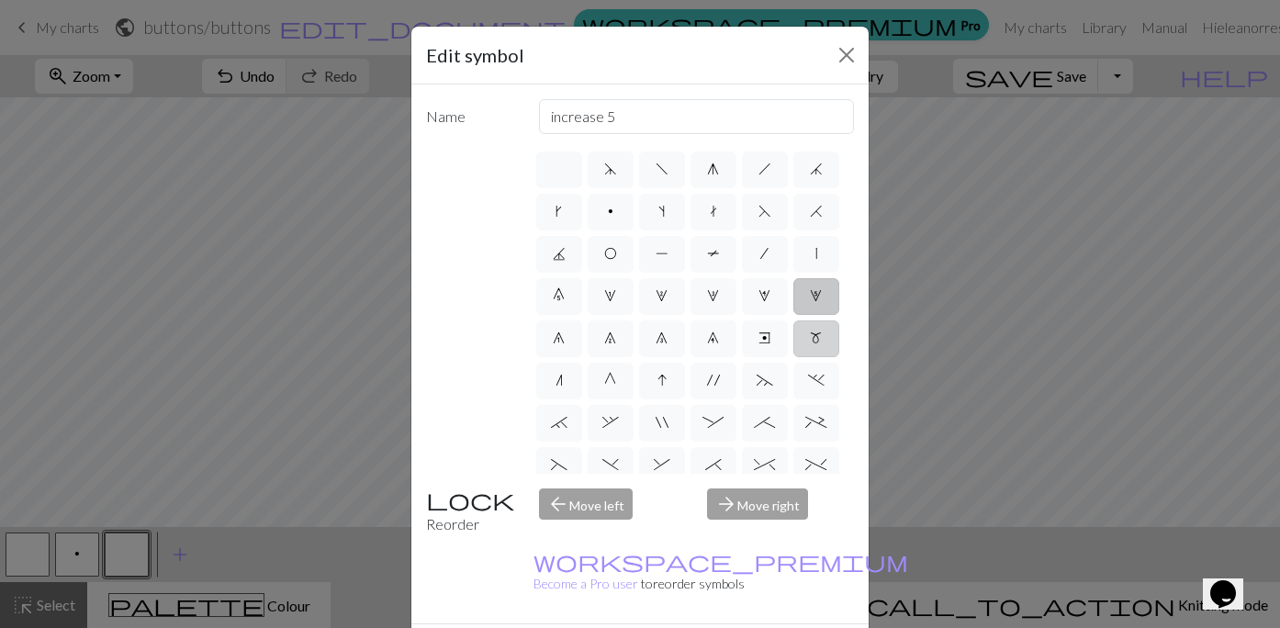
click at [816, 339] on input "m" at bounding box center [816, 333] width 12 height 12
radio input "true"
type input "m1"
click at [809, 386] on span "." at bounding box center [816, 380] width 17 height 15
click at [809, 381] on input "." at bounding box center [814, 375] width 12 height 12
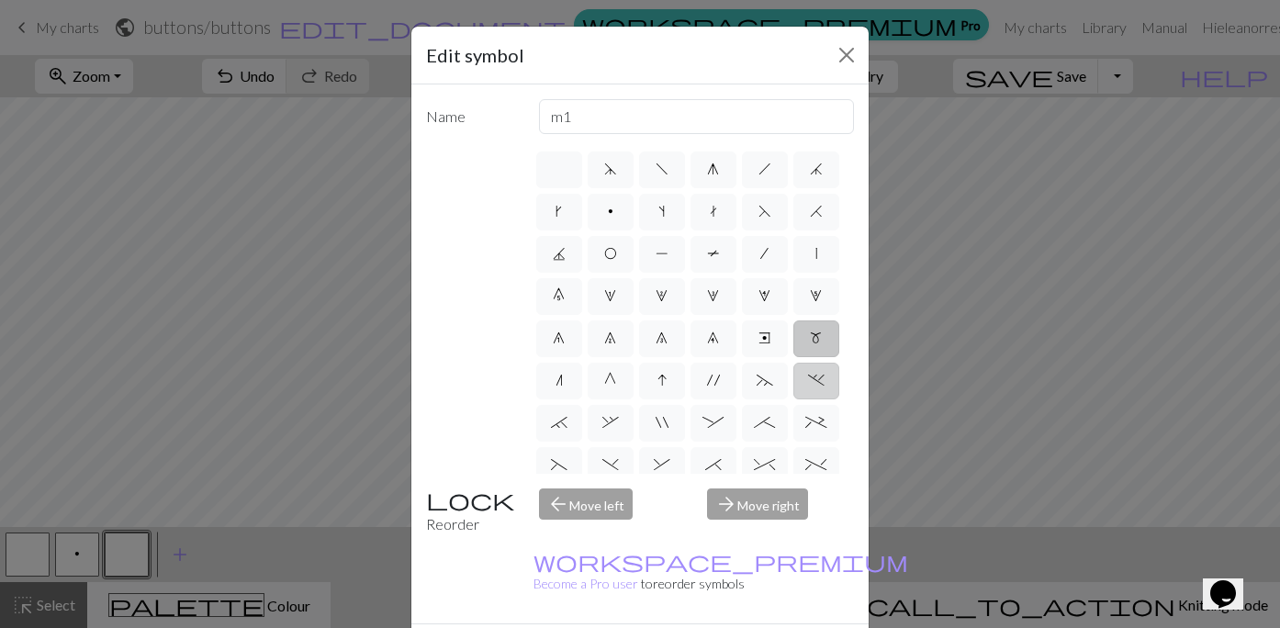
radio input "true"
type input "3+ stitch left twist"
click at [807, 432] on label "+" at bounding box center [816, 423] width 46 height 37
click at [807, 423] on input "+" at bounding box center [811, 417] width 12 height 12
radio input "true"
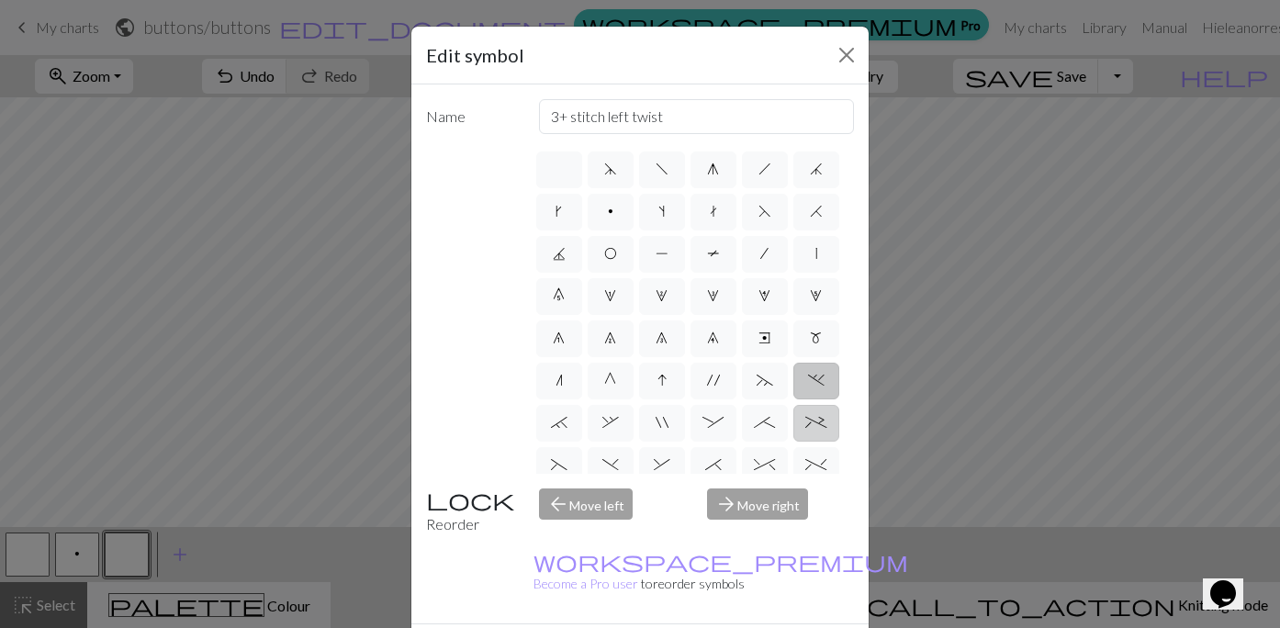
type input "2 stitch left purl twist cable"
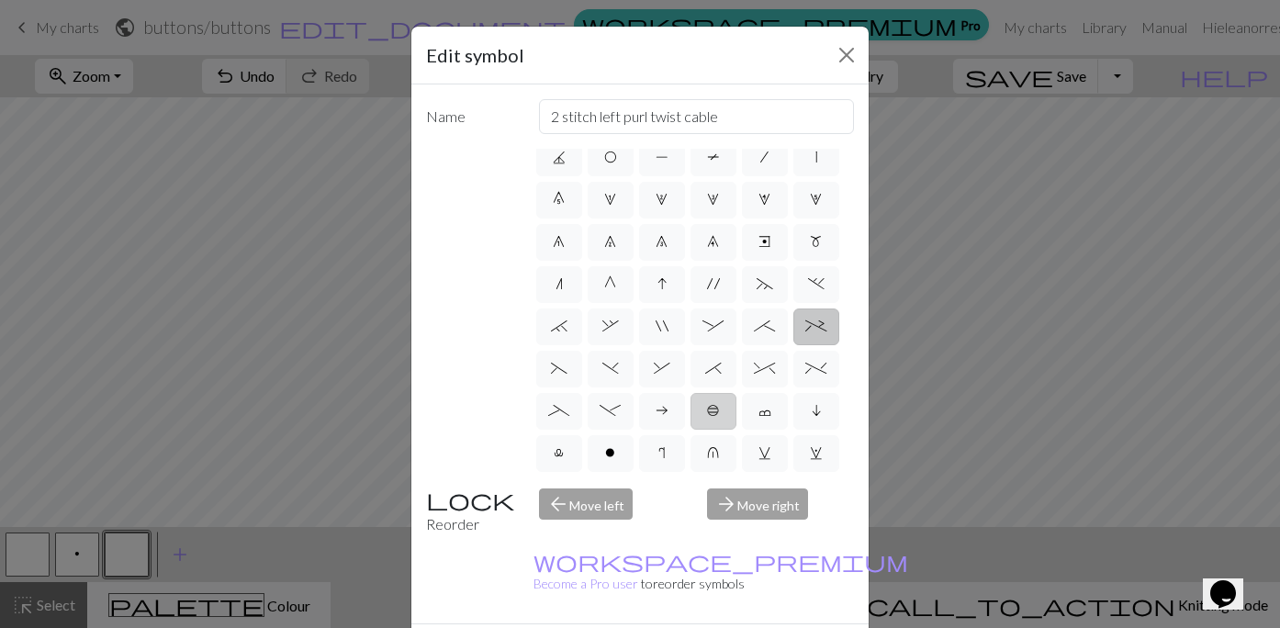
click at [700, 398] on label "b" at bounding box center [713, 411] width 46 height 37
click at [707, 496] on input "b" at bounding box center [713, 502] width 12 height 12
radio input "true"
type input "Peppercorn"
click at [758, 414] on span "c" at bounding box center [764, 410] width 13 height 15
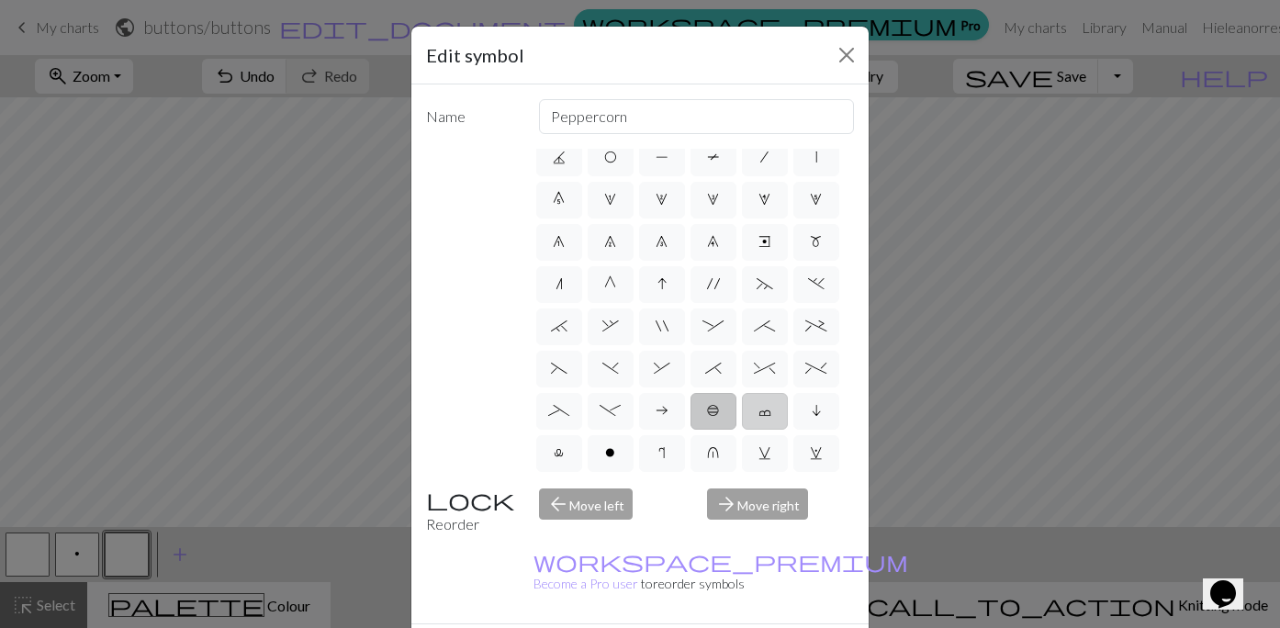
click at [758, 496] on input "c" at bounding box center [764, 502] width 12 height 12
radio input "true"
type input "Bind off"
click at [821, 414] on label "i" at bounding box center [816, 411] width 46 height 37
click at [821, 496] on input "i" at bounding box center [817, 502] width 12 height 12
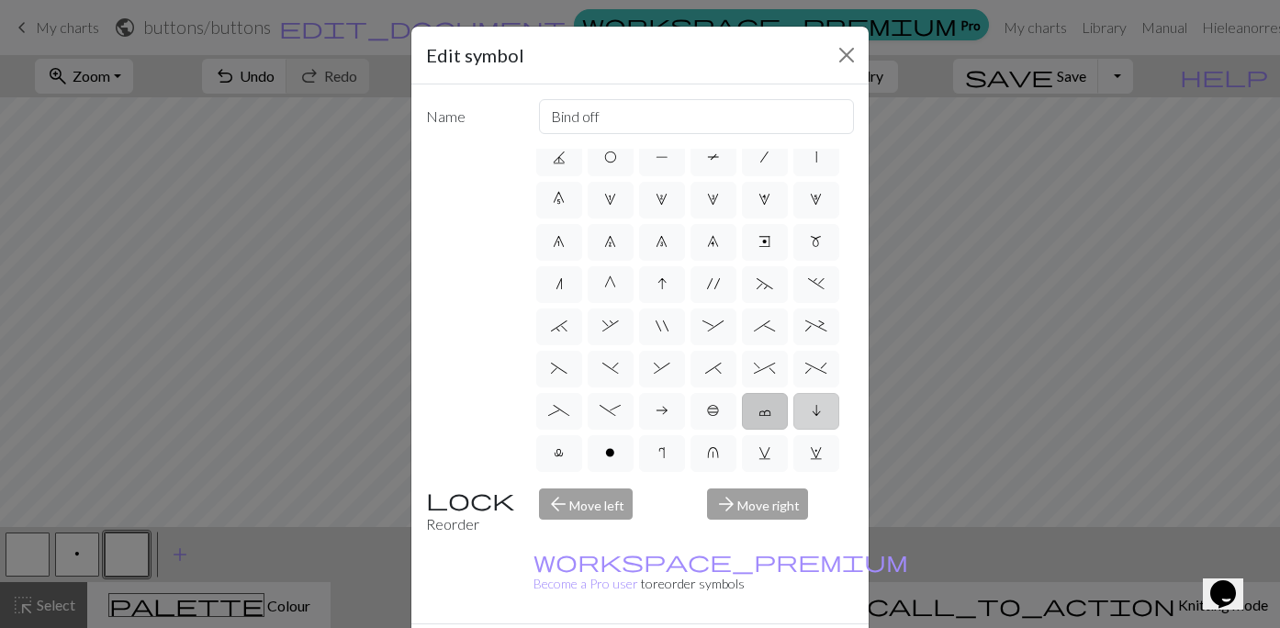
radio input "true"
type input "skpo"
click at [769, 411] on span "c" at bounding box center [764, 410] width 13 height 15
click at [769, 496] on input "c" at bounding box center [764, 502] width 12 height 12
radio input "true"
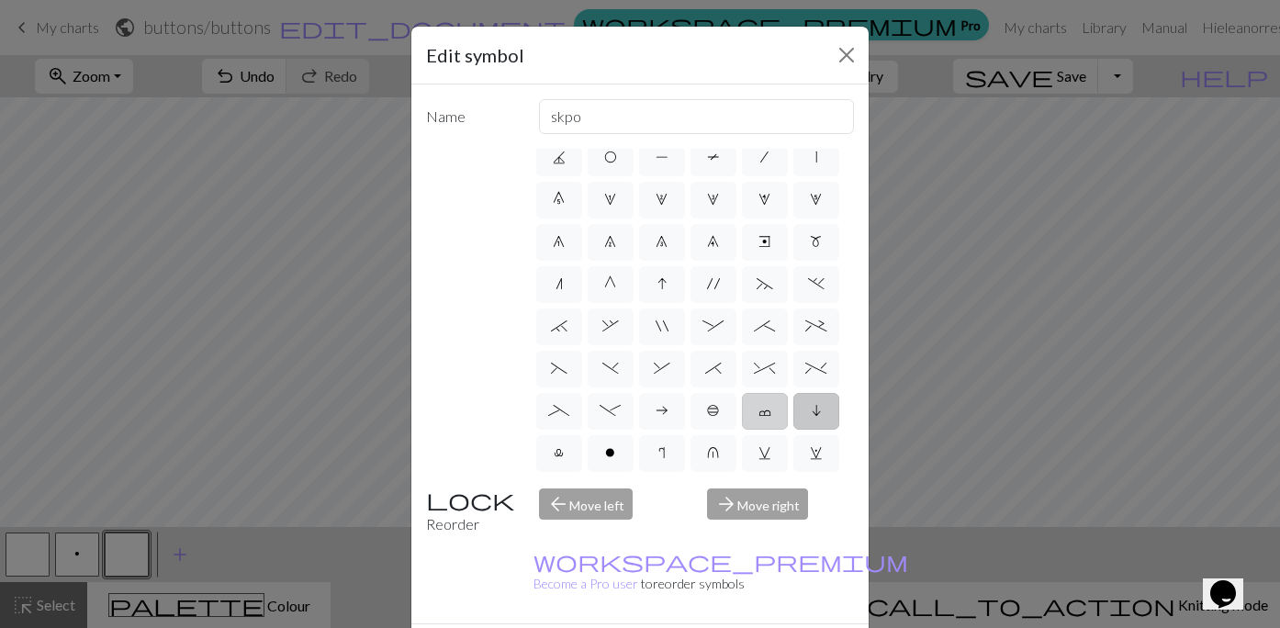
type input "Bind off"
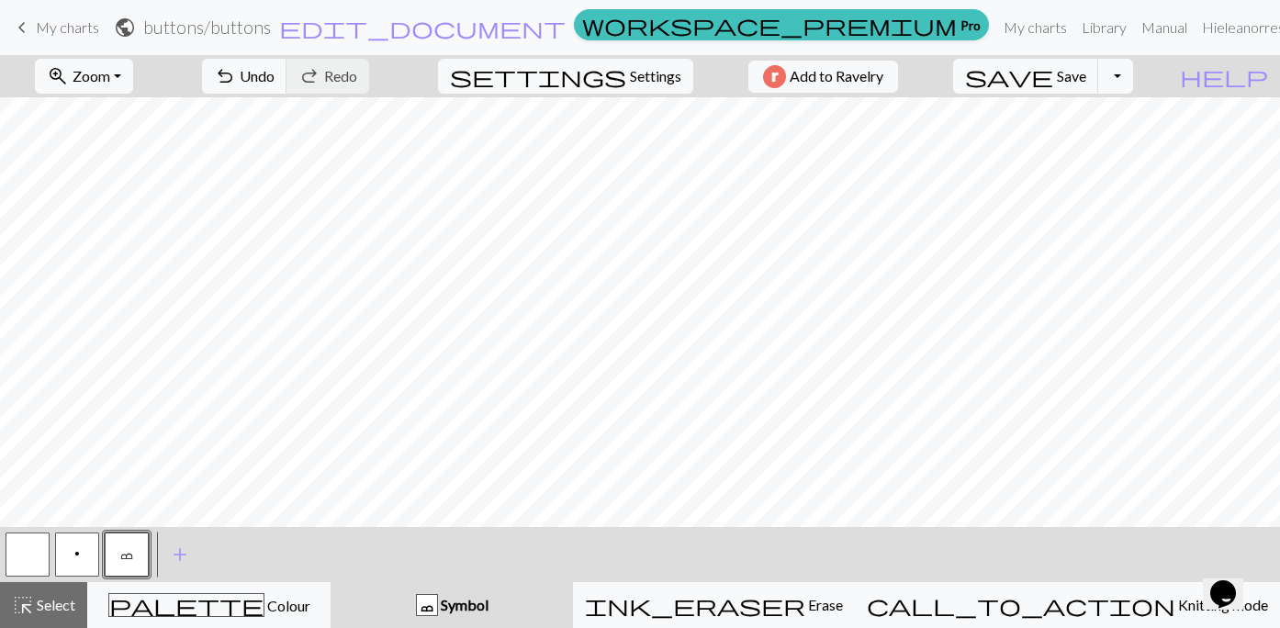
click at [84, 555] on button "p" at bounding box center [77, 554] width 44 height 44
click at [119, 540] on button "c" at bounding box center [127, 554] width 44 height 44
click at [82, 561] on button "p" at bounding box center [77, 554] width 44 height 44
click at [135, 559] on button "c" at bounding box center [127, 554] width 44 height 44
click at [84, 553] on button "p" at bounding box center [77, 554] width 44 height 44
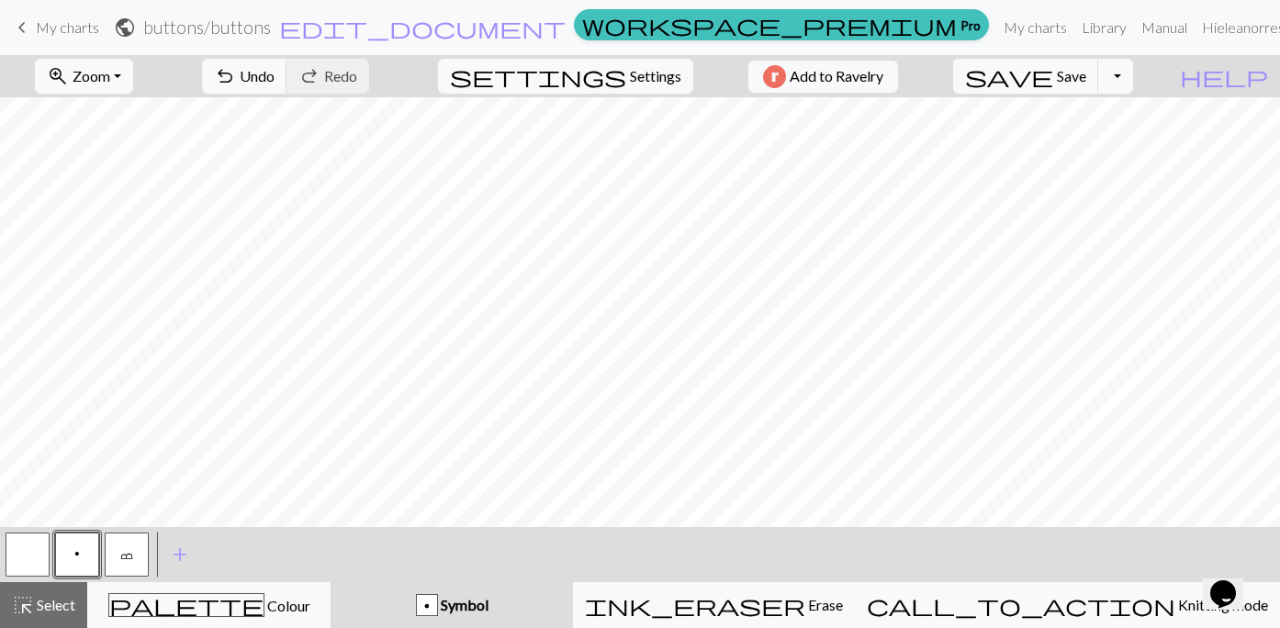
click at [126, 551] on span "c" at bounding box center [126, 553] width 13 height 15
click at [76, 547] on span "p" at bounding box center [77, 553] width 6 height 15
click at [123, 564] on button "c" at bounding box center [127, 554] width 44 height 44
click at [30, 559] on button "button" at bounding box center [28, 554] width 44 height 44
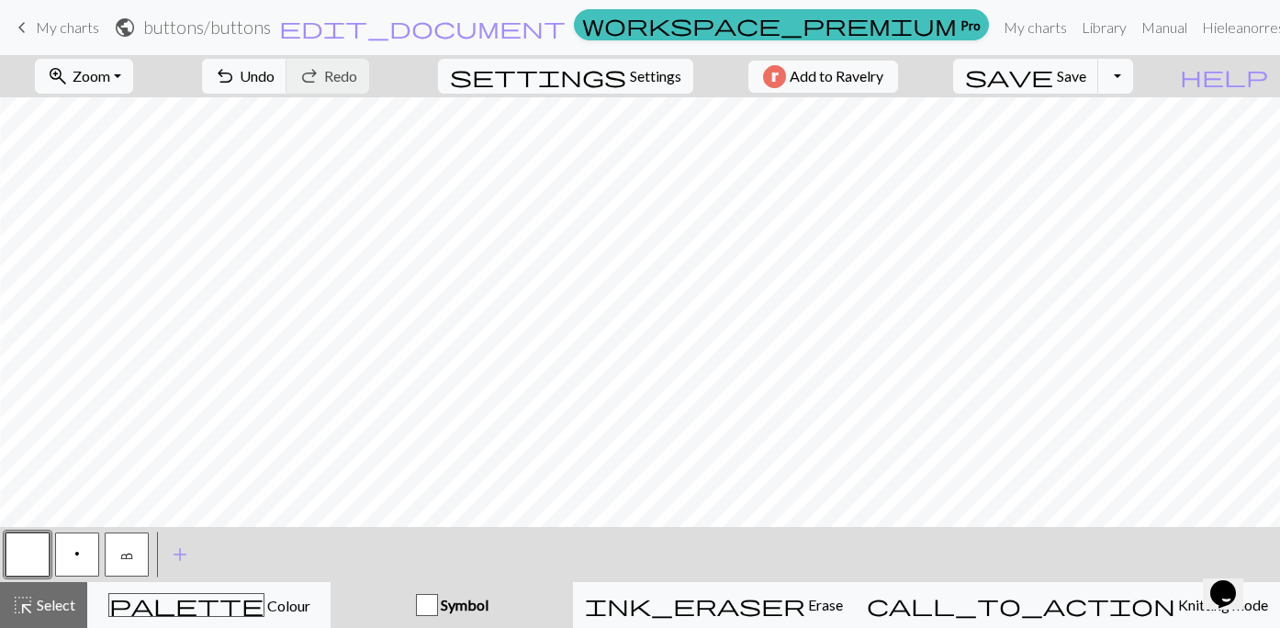
click at [81, 564] on button "p" at bounding box center [77, 554] width 44 height 44
click at [120, 553] on span "c" at bounding box center [126, 553] width 13 height 15
click at [68, 554] on button "p" at bounding box center [77, 554] width 44 height 44
click at [136, 566] on button "c" at bounding box center [127, 554] width 44 height 44
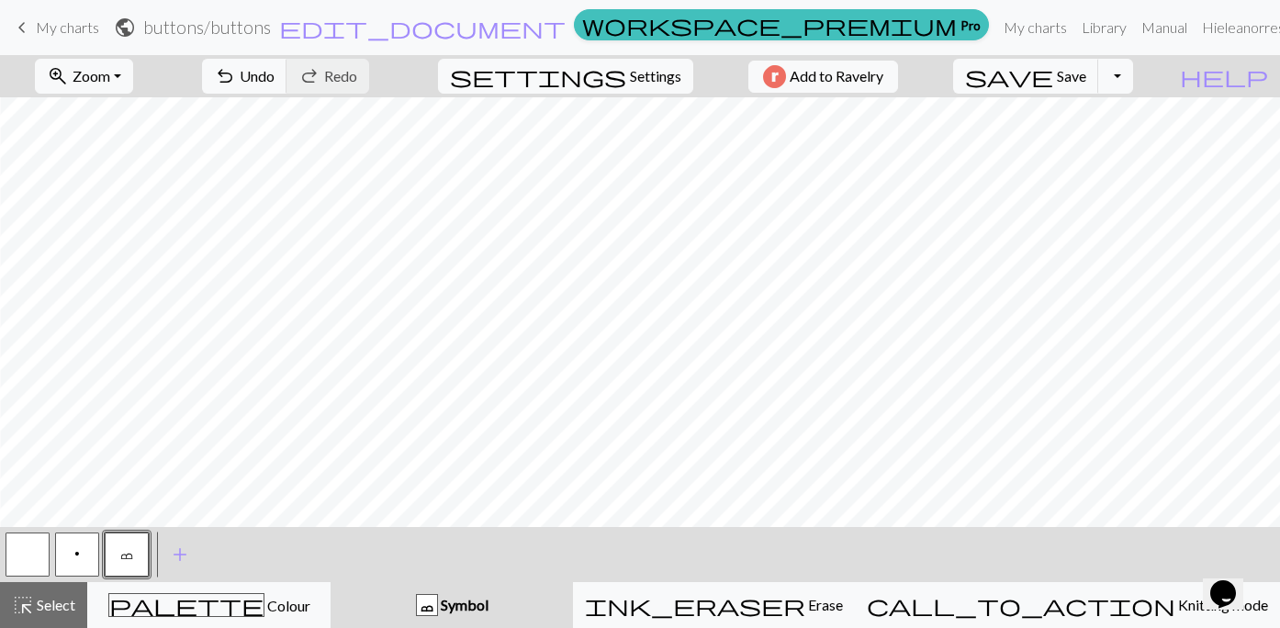
click at [81, 554] on button "p" at bounding box center [77, 554] width 44 height 44
click at [132, 570] on button "c" at bounding box center [127, 554] width 44 height 44
click at [77, 561] on span "p" at bounding box center [77, 553] width 6 height 15
click at [116, 553] on button "c" at bounding box center [127, 554] width 44 height 44
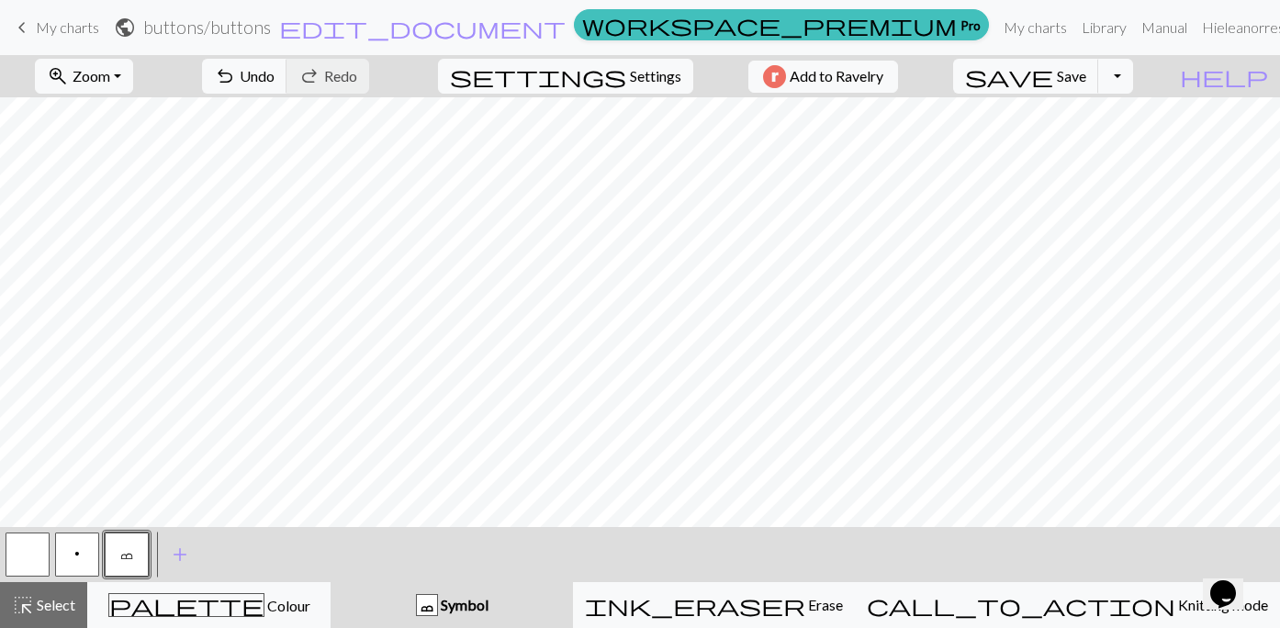
click at [76, 556] on span "p" at bounding box center [77, 553] width 6 height 15
click at [121, 541] on button "c" at bounding box center [127, 554] width 44 height 44
